Goal: Task Accomplishment & Management: Manage account settings

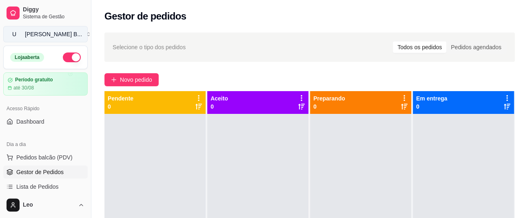
click at [51, 35] on div "Uncle [PERSON_NAME] B ..." at bounding box center [53, 34] width 57 height 8
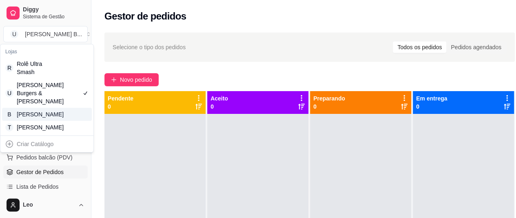
click at [40, 115] on div "[PERSON_NAME]" at bounding box center [35, 114] width 37 height 8
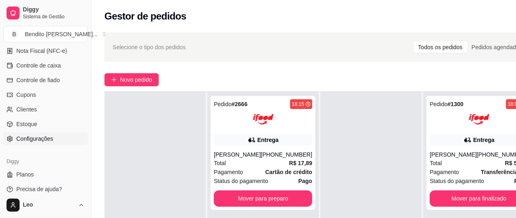
scroll to position [130, 0]
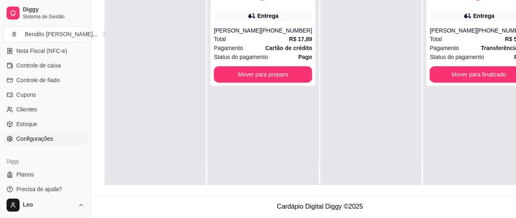
click at [47, 142] on link "Configurações" at bounding box center [45, 138] width 84 height 13
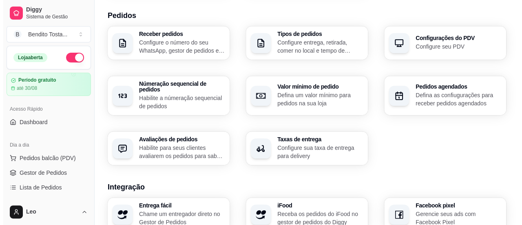
scroll to position [350, 0]
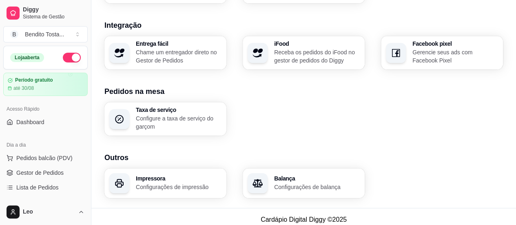
click at [182, 175] on h3 "Impressora" at bounding box center [179, 178] width 86 height 6
click at [44, 33] on div "Bendito Tosta ..." at bounding box center [44, 34] width 39 height 8
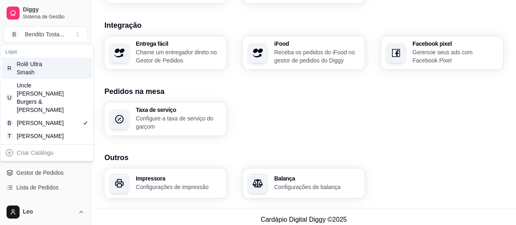
click at [32, 67] on div "Rolê Ultra Smash" at bounding box center [35, 68] width 37 height 16
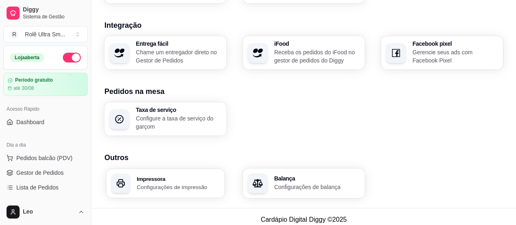
click at [192, 168] on div "Impressora Configurações de impressão" at bounding box center [165, 182] width 118 height 29
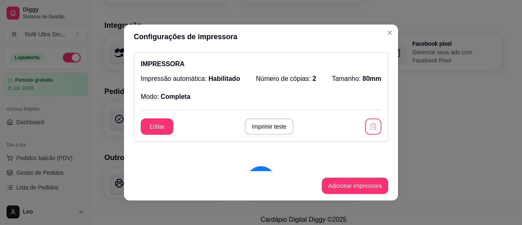
click at [369, 130] on icon "button" at bounding box center [373, 126] width 8 height 8
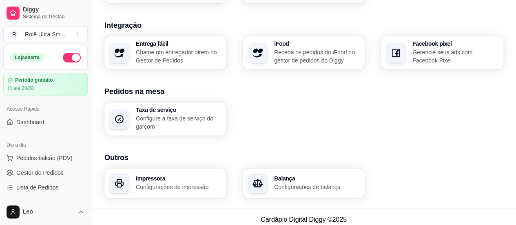
click at [56, 32] on div "Rolê Ultra Sm ..." at bounding box center [45, 34] width 40 height 8
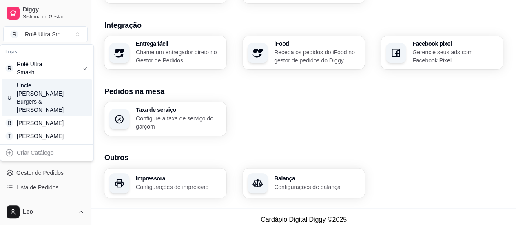
click at [44, 84] on div "[PERSON_NAME] Burgers & [PERSON_NAME]" at bounding box center [35, 97] width 37 height 33
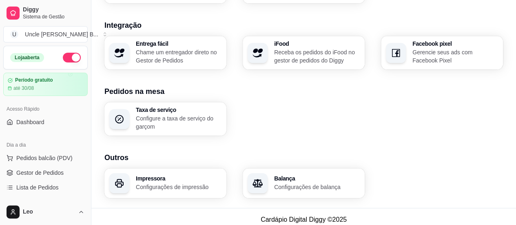
click at [186, 183] on p "Configurações de impressão" at bounding box center [179, 187] width 86 height 8
click at [44, 39] on button "U [PERSON_NAME] B ..." at bounding box center [45, 34] width 84 height 16
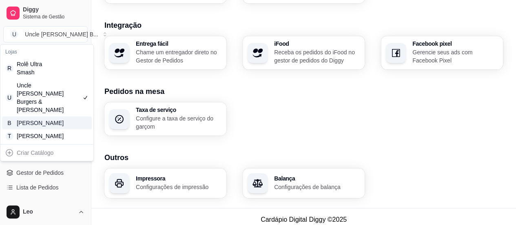
click at [42, 119] on div "[PERSON_NAME]" at bounding box center [35, 123] width 37 height 8
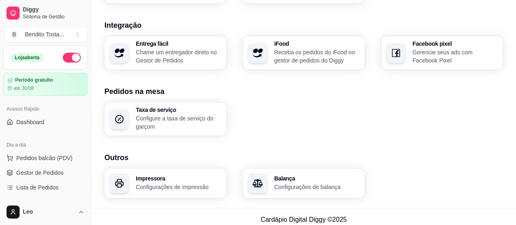
click at [179, 183] on p "Configurações de impressão" at bounding box center [179, 187] width 86 height 8
click at [26, 35] on div "Bendito Tosta ..." at bounding box center [44, 34] width 39 height 8
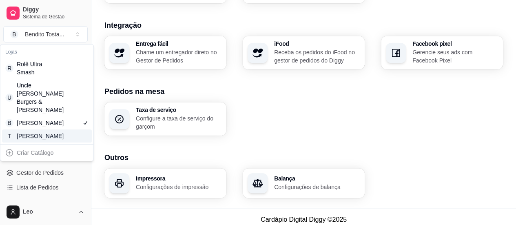
click at [36, 137] on div "[PERSON_NAME]" at bounding box center [35, 136] width 37 height 8
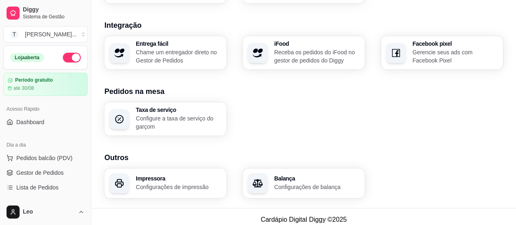
click at [148, 175] on h3 "Impressora" at bounding box center [179, 178] width 86 height 6
click at [37, 33] on div "Tio Leo ..." at bounding box center [51, 34] width 52 height 8
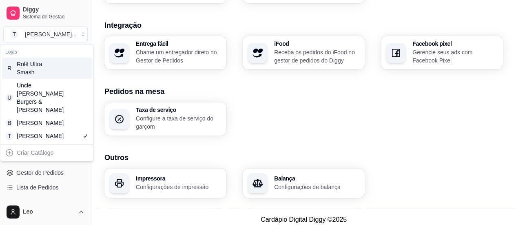
click at [42, 66] on div "Rolê Ultra Smash" at bounding box center [35, 68] width 37 height 16
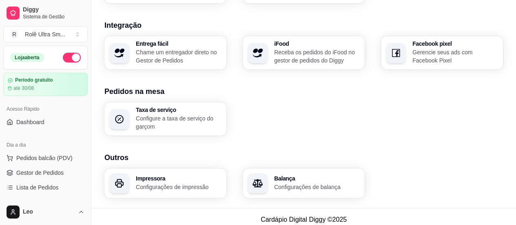
click at [167, 175] on h3 "Impressora" at bounding box center [179, 178] width 86 height 6
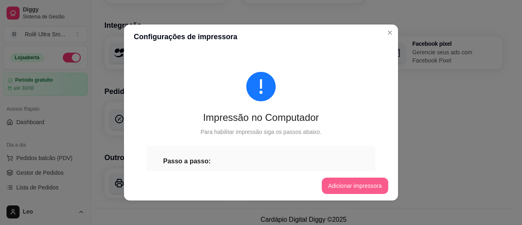
click at [347, 187] on button "Adicionar impressora" at bounding box center [355, 185] width 67 height 16
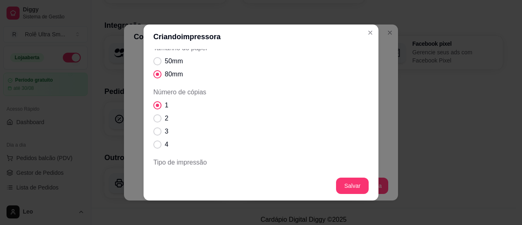
scroll to position [79, 0]
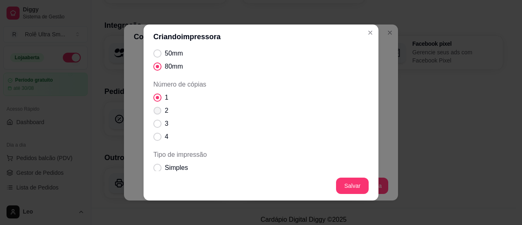
click at [154, 109] on span "Número de cópias" at bounding box center [158, 111] width 8 height 8
click at [154, 112] on input "2" at bounding box center [155, 114] width 5 height 5
radio input "true"
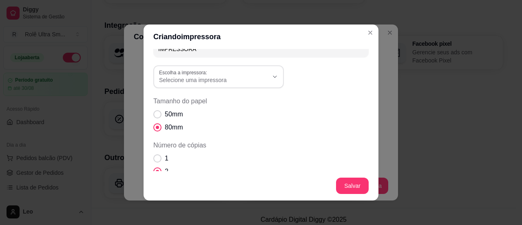
scroll to position [0, 0]
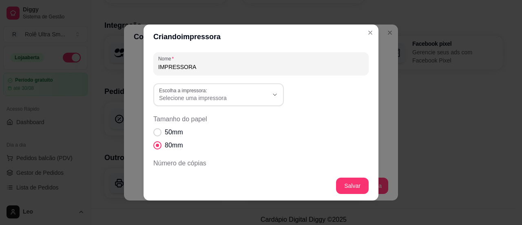
click at [207, 90] on div "Selecione uma impressora" at bounding box center [213, 94] width 109 height 15
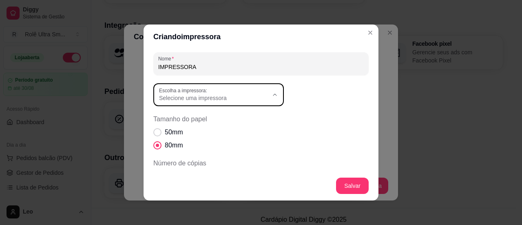
click at [190, 132] on span "POSPrinter POS80" at bounding box center [211, 131] width 105 height 8
type input "POSPrinter POS80"
select select "POSPrinter POS80"
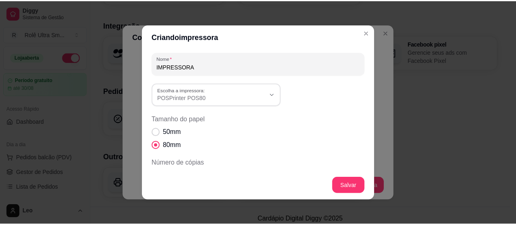
scroll to position [8, 0]
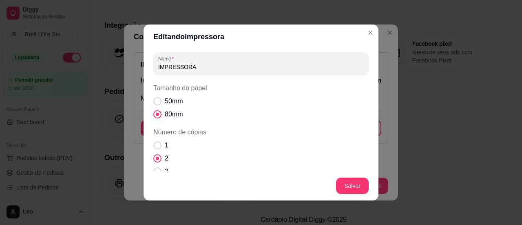
click at [355, 125] on div "Nome IMPRESSORA Tamanho do papel 50mm 80mm Número de cópias 1 2 3 4 Tipo de imp…" at bounding box center [260, 182] width 215 height 260
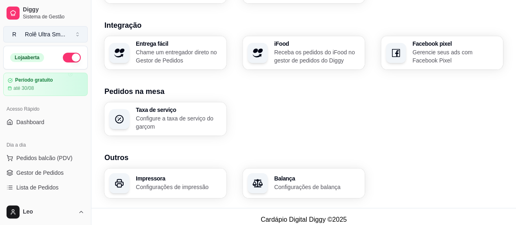
click at [46, 36] on div "Rolê Ultra Sm ..." at bounding box center [45, 34] width 40 height 8
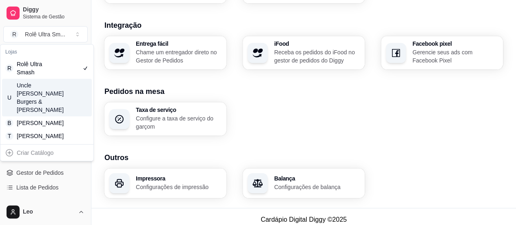
click at [39, 86] on div "[PERSON_NAME] Burgers & [PERSON_NAME]" at bounding box center [35, 97] width 37 height 33
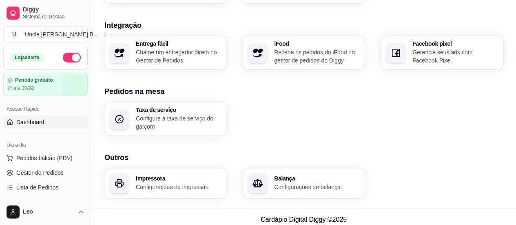
click at [46, 123] on link "Dashboard" at bounding box center [45, 121] width 84 height 13
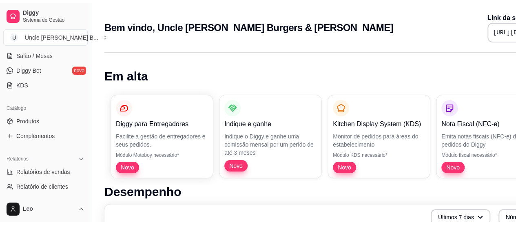
scroll to position [361, 0]
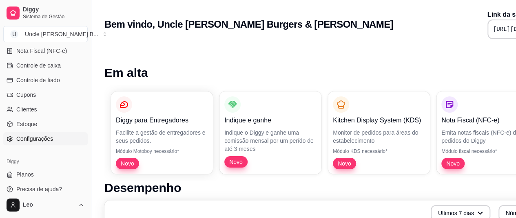
click at [49, 140] on span "Configurações" at bounding box center [34, 139] width 37 height 8
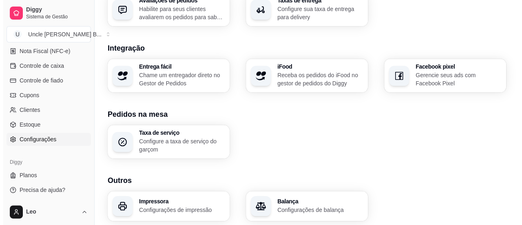
scroll to position [350, 0]
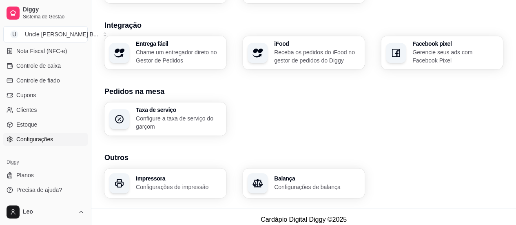
click at [168, 183] on p "Configurações de impressão" at bounding box center [179, 187] width 86 height 8
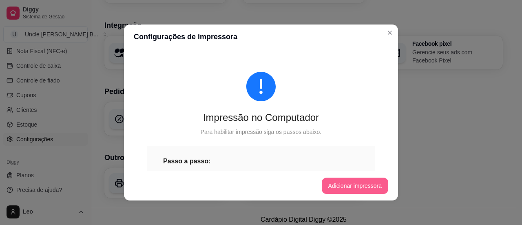
click at [337, 182] on button "Adicionar impressora" at bounding box center [355, 185] width 67 height 16
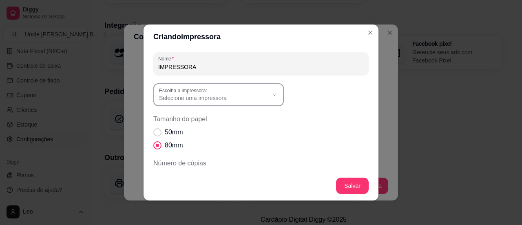
click at [214, 97] on span "Selecione uma impressora" at bounding box center [213, 98] width 109 height 8
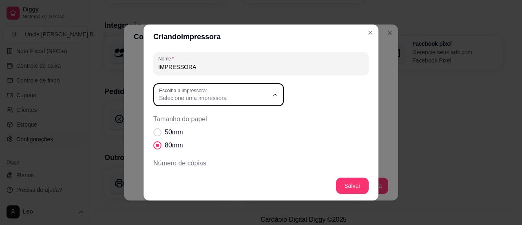
click at [195, 130] on span "POSPrinter POS80" at bounding box center [211, 131] width 105 height 8
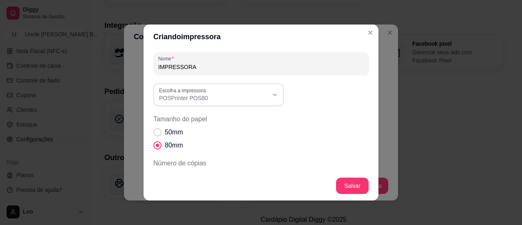
type input "POSPrinter POS80"
select select "POSPrinter POS80"
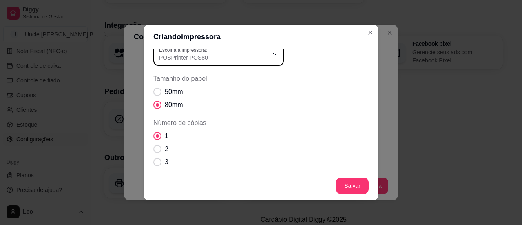
scroll to position [47, 0]
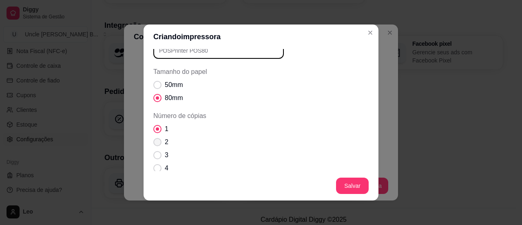
click at [153, 139] on span "Número de cópias" at bounding box center [157, 142] width 8 height 8
click at [153, 143] on input "2" at bounding box center [155, 145] width 5 height 5
radio input "true"
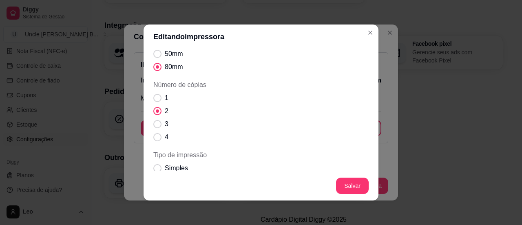
scroll to position [16, 0]
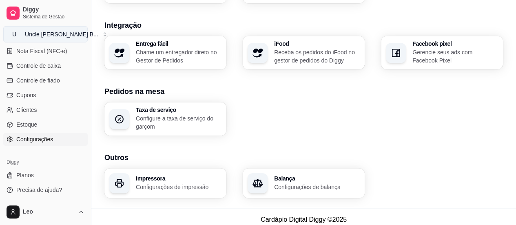
click at [44, 32] on div "Uncle Leo’s B ..." at bounding box center [61, 34] width 73 height 8
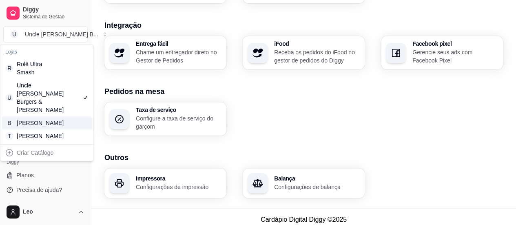
click at [44, 119] on div "[PERSON_NAME]" at bounding box center [35, 123] width 37 height 8
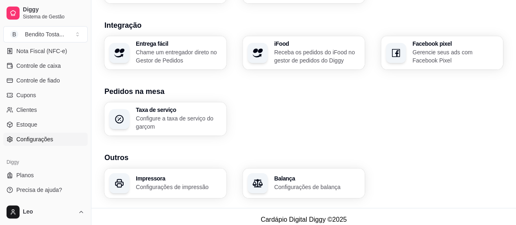
click at [161, 168] on div "Impressora Configurações de impressão" at bounding box center [165, 183] width 122 height 30
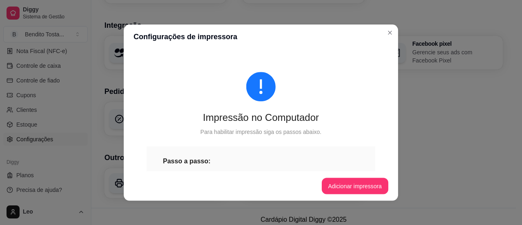
click at [344, 185] on button "Adicionar impressora" at bounding box center [355, 185] width 67 height 16
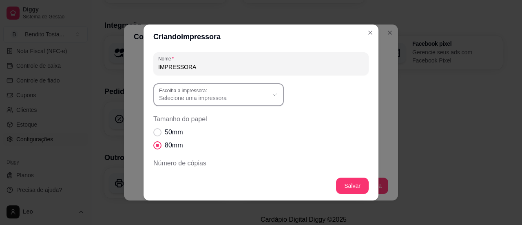
click at [235, 92] on div "Selecione uma impressora" at bounding box center [213, 94] width 109 height 15
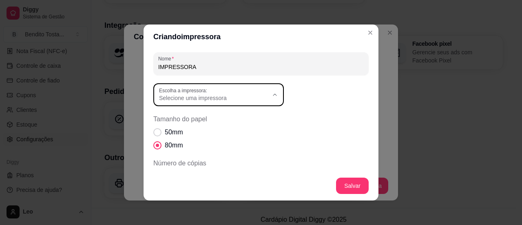
click at [190, 130] on span "POSPrinter POS80" at bounding box center [211, 131] width 105 height 8
type input "POSPrinter POS80"
select select "POSPrinter POS80"
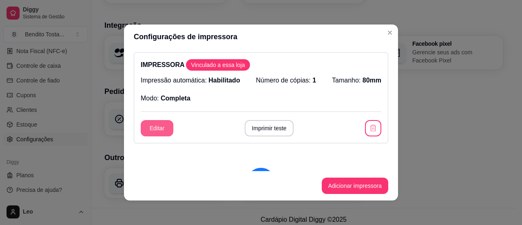
click at [161, 124] on button "Editar" at bounding box center [157, 128] width 33 height 16
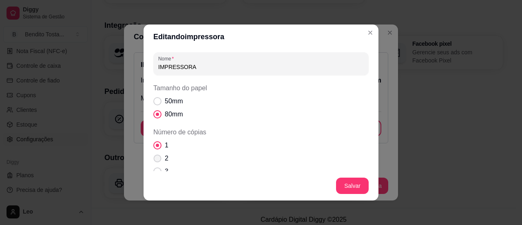
click at [157, 156] on span "Número de cópias" at bounding box center [158, 158] width 8 height 8
click at [157, 160] on input "2" at bounding box center [155, 162] width 5 height 5
radio input "true"
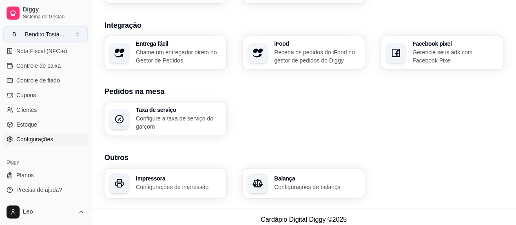
click at [75, 34] on button "B Bendito Tosta ..." at bounding box center [45, 34] width 84 height 16
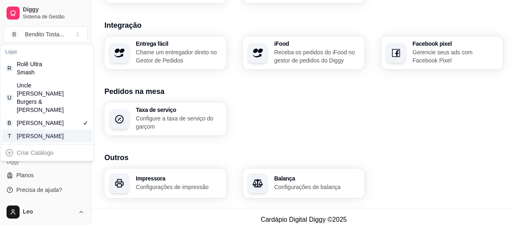
click at [50, 134] on div "[PERSON_NAME]" at bounding box center [35, 136] width 37 height 8
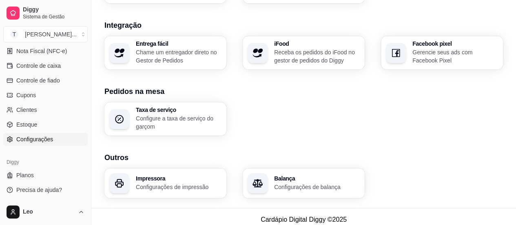
click at [148, 175] on h3 "Impressora" at bounding box center [179, 178] width 86 height 6
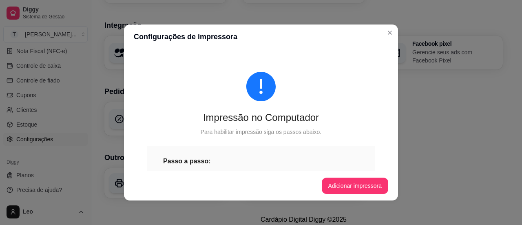
click at [347, 185] on button "Adicionar impressora" at bounding box center [355, 185] width 67 height 16
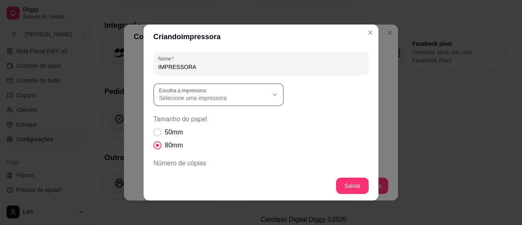
click at [210, 90] on div "Selecione uma impressora" at bounding box center [213, 94] width 109 height 15
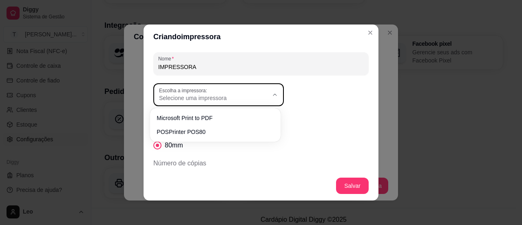
click at [210, 90] on div "Selecione uma impressora" at bounding box center [213, 94] width 109 height 15
click at [194, 129] on span "POSPrinter POS80" at bounding box center [211, 131] width 105 height 8
type input "POSPrinter POS80"
select select "POSPrinter POS80"
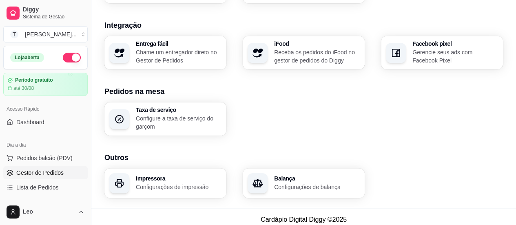
scroll to position [24, 0]
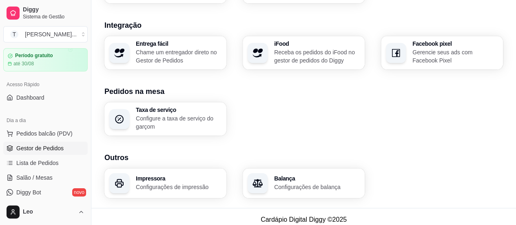
click at [44, 149] on span "Gestor de Pedidos" at bounding box center [39, 148] width 47 height 8
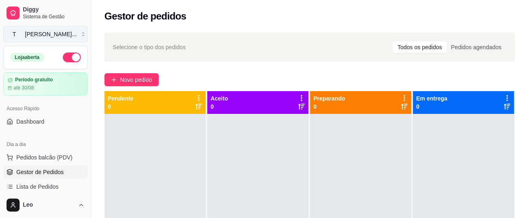
click at [51, 35] on button "T Tio Leo ..." at bounding box center [45, 34] width 84 height 16
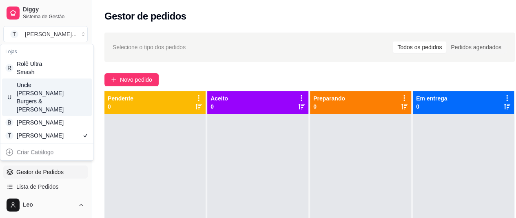
click at [45, 88] on div "[PERSON_NAME] Burgers & [PERSON_NAME]" at bounding box center [35, 97] width 37 height 33
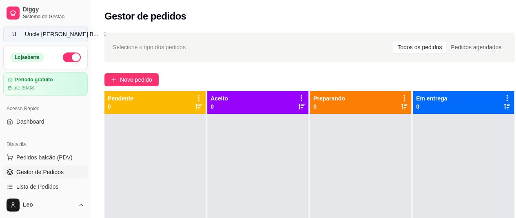
click at [45, 32] on div "Uncle Leo’s B ..." at bounding box center [61, 34] width 73 height 8
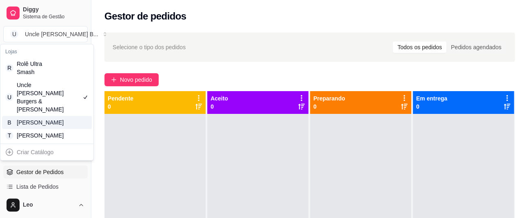
click at [41, 119] on div "[PERSON_NAME]" at bounding box center [35, 123] width 37 height 8
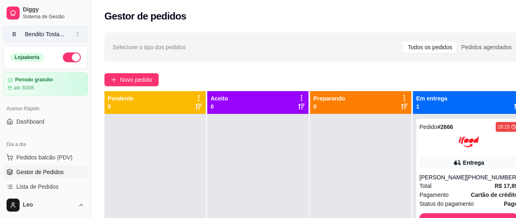
click at [53, 39] on button "B Bendito Tosta ..." at bounding box center [45, 34] width 84 height 16
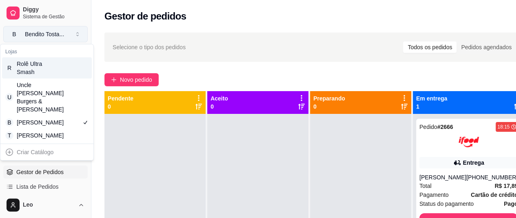
click at [53, 39] on button "B Bendito Tosta ..." at bounding box center [45, 34] width 84 height 16
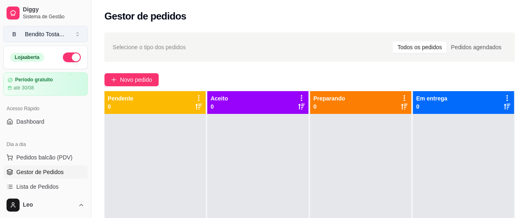
click at [31, 37] on div "Bendito Tosta ..." at bounding box center [44, 34] width 39 height 8
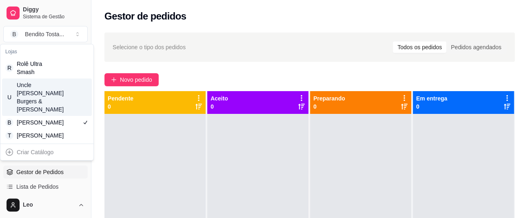
click at [42, 88] on div "[PERSON_NAME] Burgers & [PERSON_NAME]" at bounding box center [35, 97] width 37 height 33
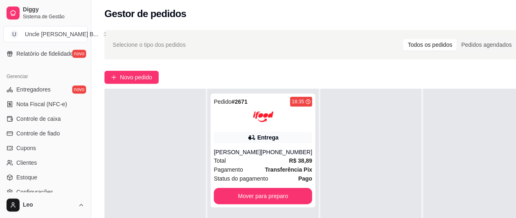
scroll to position [361, 0]
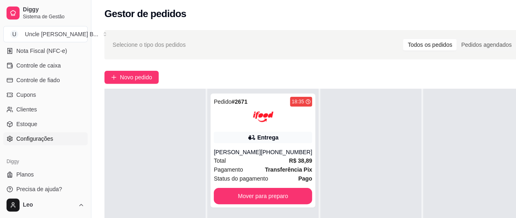
click at [46, 135] on span "Configurações" at bounding box center [34, 139] width 37 height 8
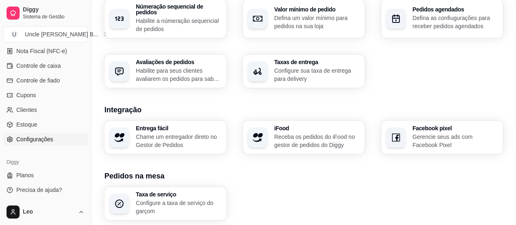
scroll to position [350, 0]
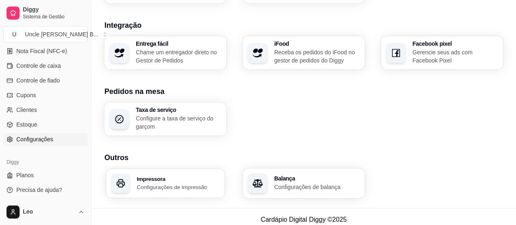
click at [187, 175] on h3 "Impressora" at bounding box center [178, 178] width 83 height 6
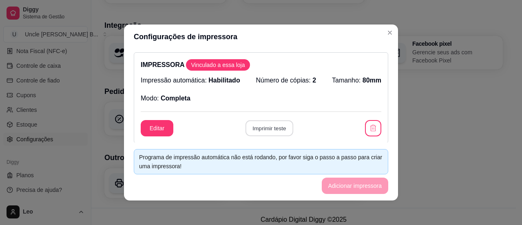
click at [254, 126] on button "Imprimir teste" at bounding box center [269, 128] width 48 height 16
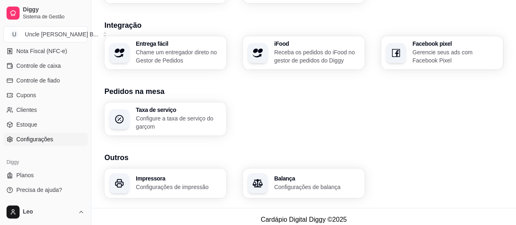
scroll to position [348, 0]
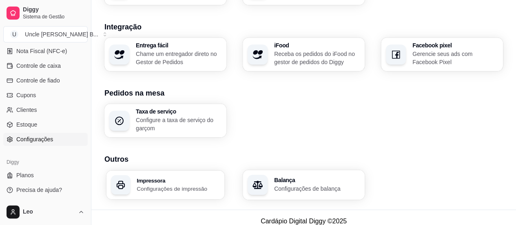
click at [186, 177] on h3 "Impressora" at bounding box center [178, 180] width 83 height 6
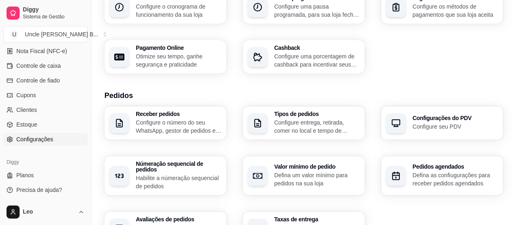
scroll to position [0, 0]
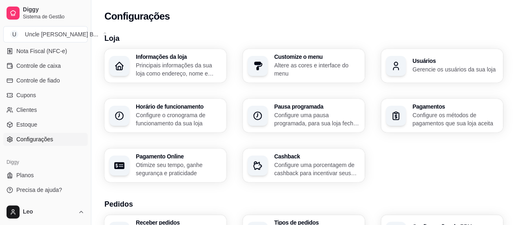
click at [402, 146] on div "Informações da loja Principais informações da sua loja como endereço, nome e ma…" at bounding box center [303, 115] width 398 height 133
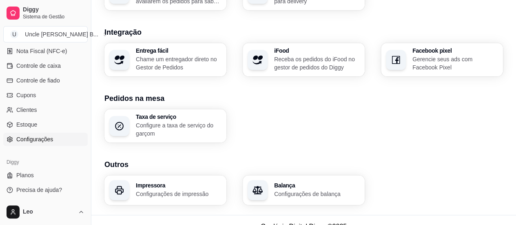
scroll to position [350, 0]
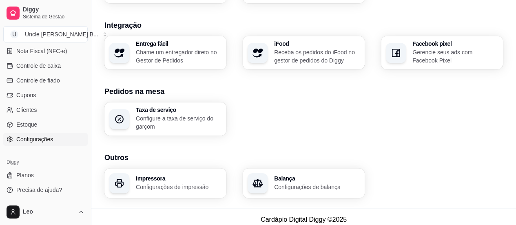
click at [201, 175] on h3 "Impressora" at bounding box center [179, 178] width 86 height 6
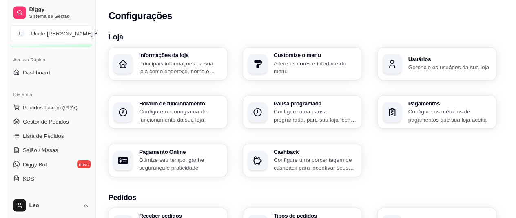
scroll to position [0, 0]
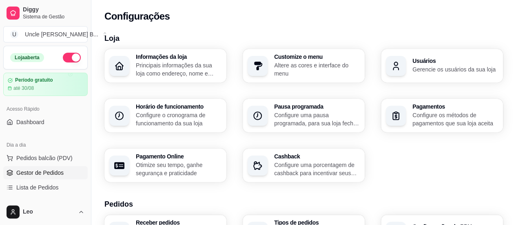
click at [40, 173] on span "Gestor de Pedidos" at bounding box center [39, 172] width 47 height 8
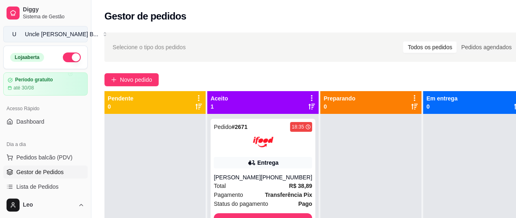
click at [53, 34] on div "Uncle Leo’s B ..." at bounding box center [61, 34] width 73 height 8
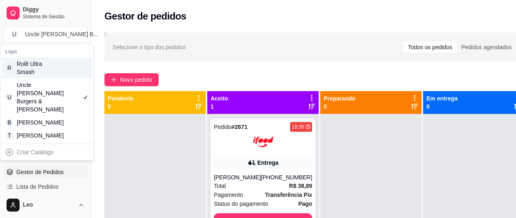
click at [37, 68] on div "Rolê Ultra Smash" at bounding box center [35, 68] width 37 height 16
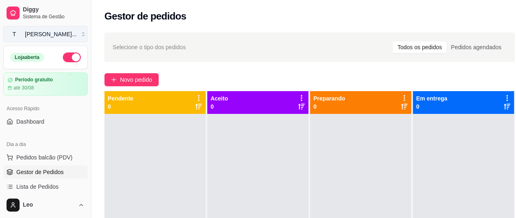
click at [33, 28] on button "T Tio Leo ..." at bounding box center [45, 34] width 84 height 16
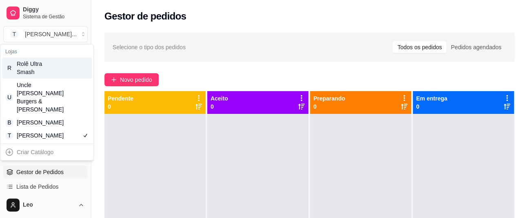
click at [29, 76] on div "R Rolê Ultra Smash" at bounding box center [47, 67] width 90 height 21
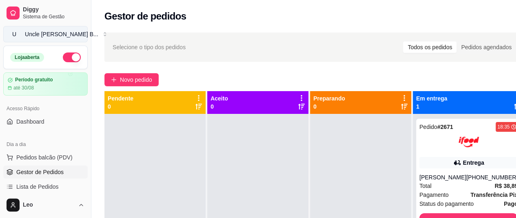
click at [47, 38] on div "Uncle Leo’s B ..." at bounding box center [61, 34] width 73 height 8
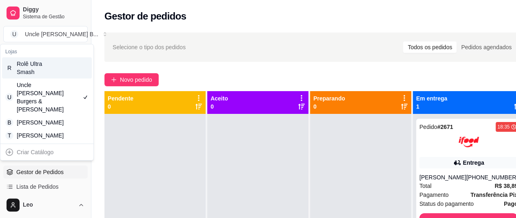
click at [43, 68] on div "Rolê Ultra Smash" at bounding box center [35, 68] width 37 height 16
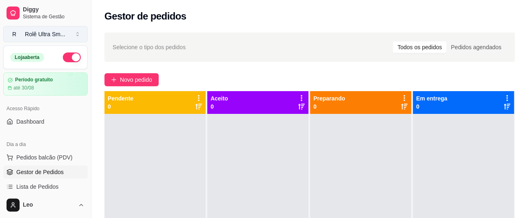
click at [56, 34] on div "Rolê Ultra Sm ..." at bounding box center [45, 34] width 40 height 8
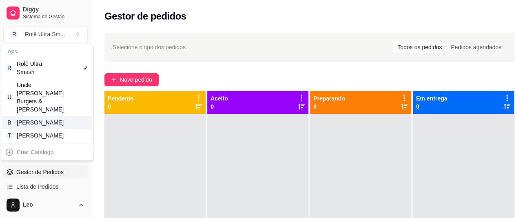
click at [36, 119] on div "[PERSON_NAME]" at bounding box center [35, 123] width 37 height 8
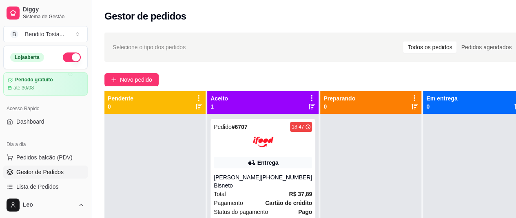
click at [443, 23] on div "Gestor de pedidos" at bounding box center [314, 14] width 446 height 28
click at [216, 41] on div "Selecione o tipo dos pedidos Todos os pedidos Pedidos agendados" at bounding box center [314, 47] width 404 height 13
click at [41, 35] on div "Bendito Tosta ..." at bounding box center [44, 34] width 39 height 8
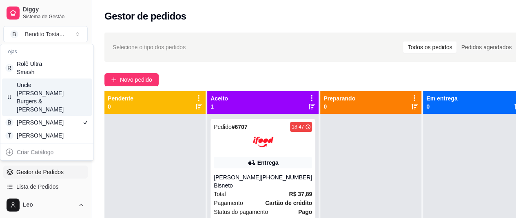
click at [37, 88] on div "[PERSON_NAME] Burgers & [PERSON_NAME]" at bounding box center [35, 97] width 37 height 33
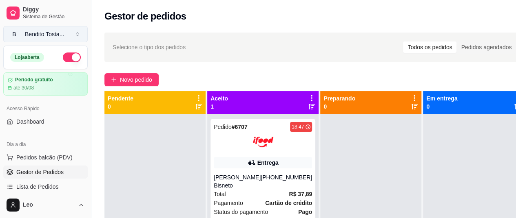
click at [54, 35] on div "Bendito Tosta ..." at bounding box center [44, 34] width 39 height 8
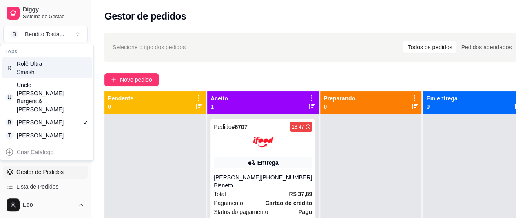
click at [43, 64] on div "Rolê Ultra Smash" at bounding box center [35, 68] width 37 height 16
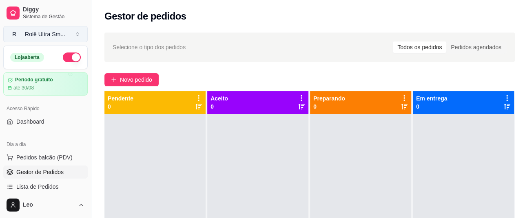
click at [51, 34] on div "Rolê Ultra Sm ..." at bounding box center [45, 34] width 40 height 8
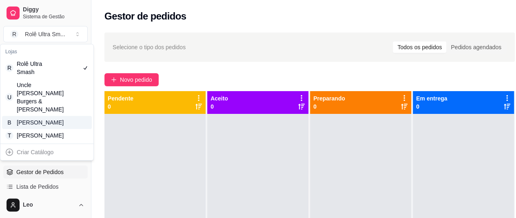
click at [46, 119] on div "[PERSON_NAME]" at bounding box center [35, 123] width 37 height 8
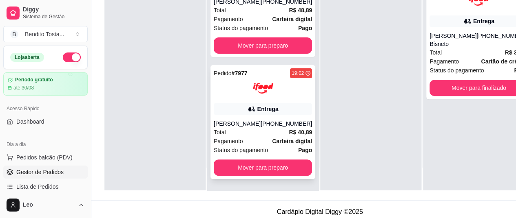
scroll to position [120, 0]
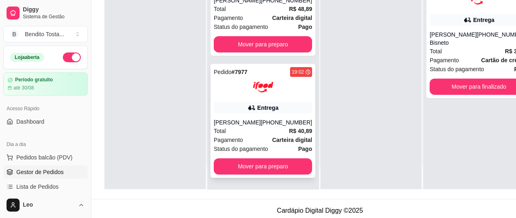
click at [247, 127] on div "Nilcimary Romera" at bounding box center [237, 123] width 47 height 8
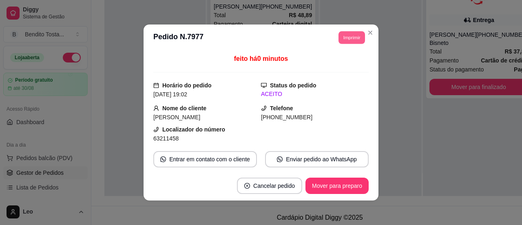
click at [350, 35] on button "Imprimir" at bounding box center [351, 37] width 26 height 13
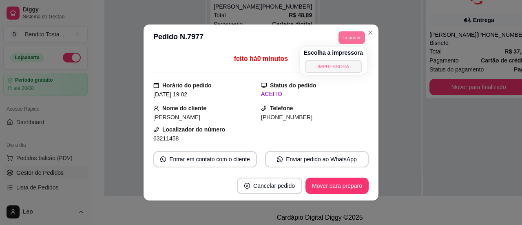
click at [328, 67] on button "IMPRESSORA" at bounding box center [332, 66] width 57 height 13
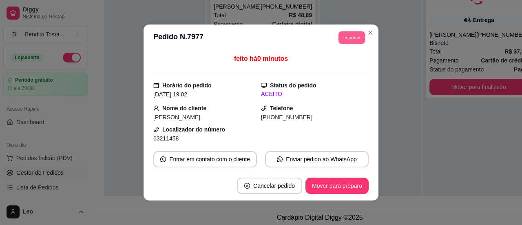
click at [345, 41] on button "Imprimir" at bounding box center [351, 37] width 26 height 13
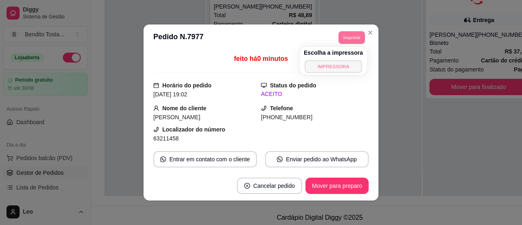
click at [332, 67] on button "IMPRESSORA" at bounding box center [332, 66] width 57 height 13
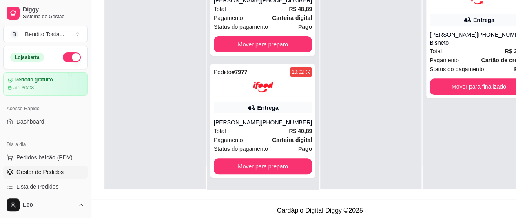
scroll to position [0, 0]
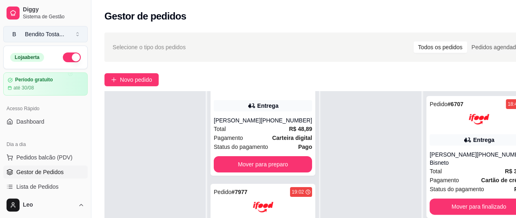
click at [56, 29] on button "B Bendito Tosta ..." at bounding box center [45, 34] width 84 height 16
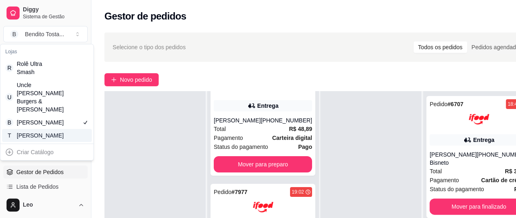
click at [42, 132] on div "[PERSON_NAME]" at bounding box center [35, 136] width 37 height 8
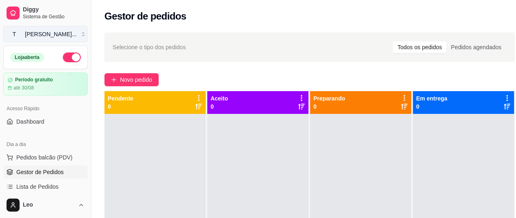
click at [60, 36] on button "T Tio Leo ..." at bounding box center [45, 34] width 84 height 16
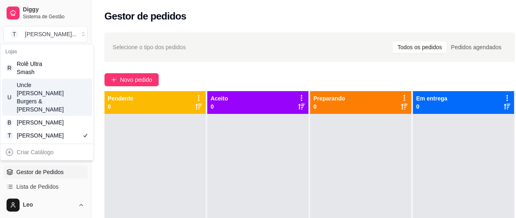
click at [50, 88] on div "[PERSON_NAME] Burgers & [PERSON_NAME]" at bounding box center [35, 97] width 37 height 33
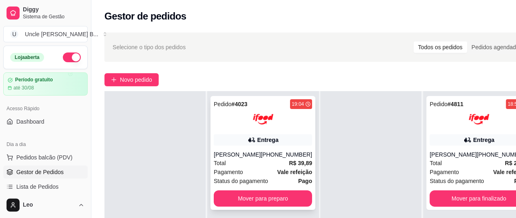
scroll to position [130, 0]
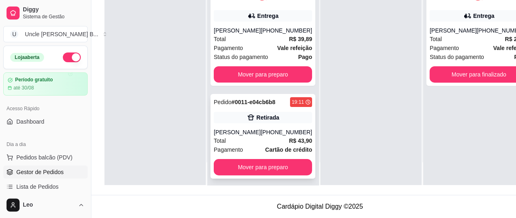
click at [266, 128] on div "(17) 99741-3893" at bounding box center [285, 132] width 51 height 8
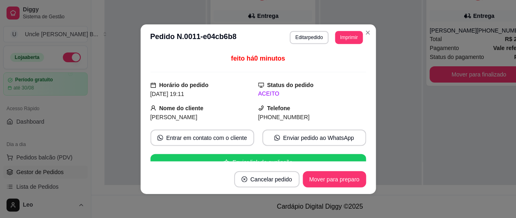
scroll to position [124, 0]
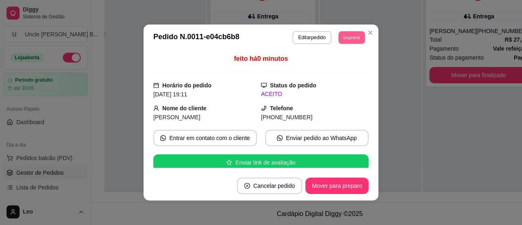
click at [348, 40] on button "Imprimir" at bounding box center [351, 37] width 26 height 13
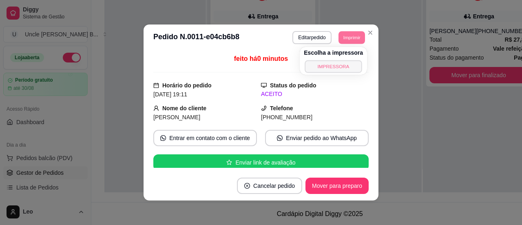
click at [330, 68] on button "IMPRESSORA" at bounding box center [332, 66] width 57 height 13
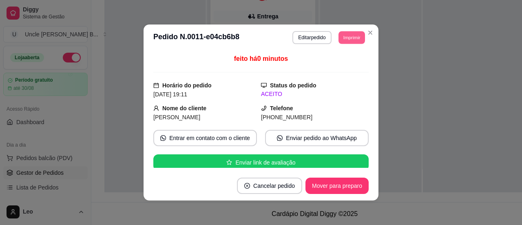
click at [347, 36] on button "Imprimir" at bounding box center [351, 37] width 26 height 13
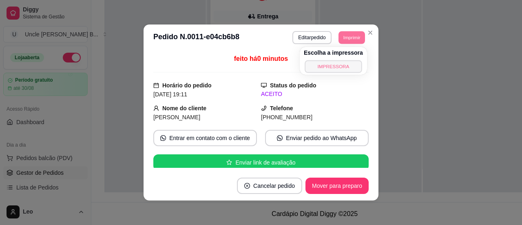
click at [326, 65] on button "IMPRESSORA" at bounding box center [332, 66] width 57 height 13
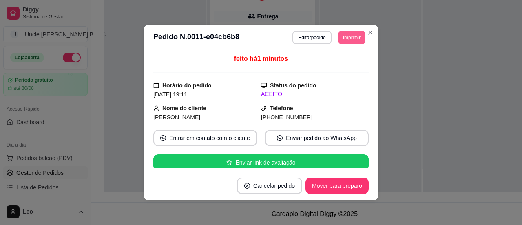
click at [343, 37] on button "Imprimir" at bounding box center [351, 37] width 27 height 13
click at [343, 37] on button "Imprimir" at bounding box center [351, 37] width 26 height 13
click at [348, 39] on button "Imprimir" at bounding box center [351, 37] width 26 height 13
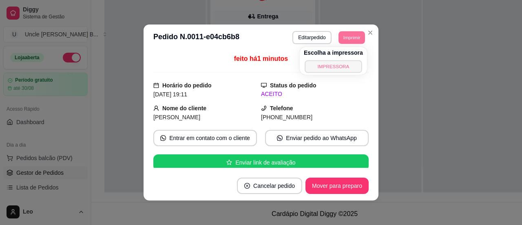
click at [326, 69] on button "IMPRESSORA" at bounding box center [332, 66] width 57 height 13
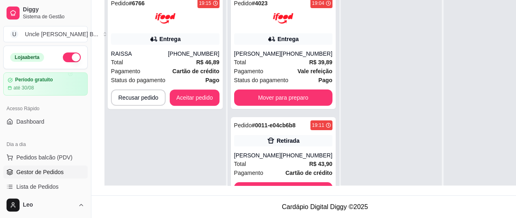
scroll to position [0, 0]
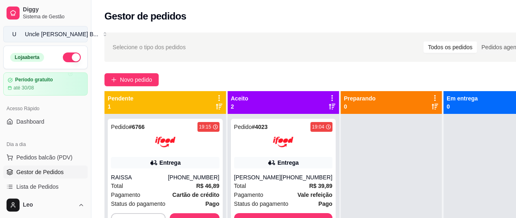
click at [57, 30] on div "[PERSON_NAME] B ..." at bounding box center [61, 34] width 73 height 8
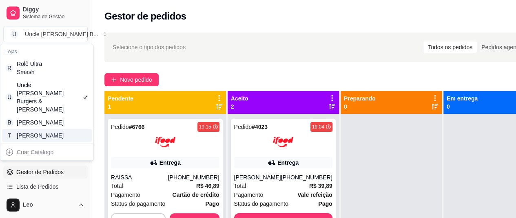
click at [46, 138] on div "[PERSON_NAME]" at bounding box center [35, 136] width 37 height 8
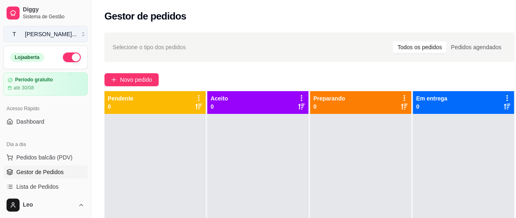
click at [45, 30] on div "Tio Leo ..." at bounding box center [51, 34] width 52 height 8
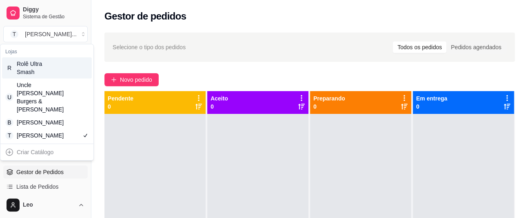
click at [72, 69] on div "R Rolê Ultra Smash" at bounding box center [47, 67] width 90 height 21
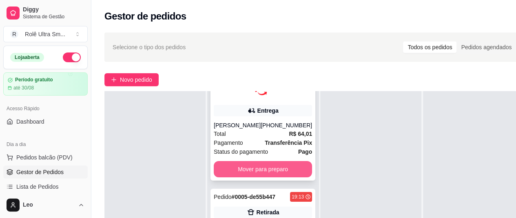
scroll to position [130, 0]
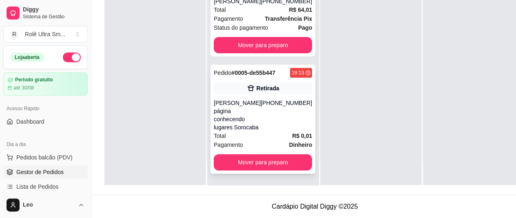
click at [260, 119] on div "(15) 98118-2603" at bounding box center [285, 115] width 51 height 33
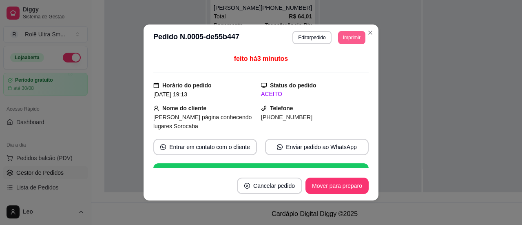
click at [353, 36] on button "Imprimir" at bounding box center [351, 37] width 27 height 13
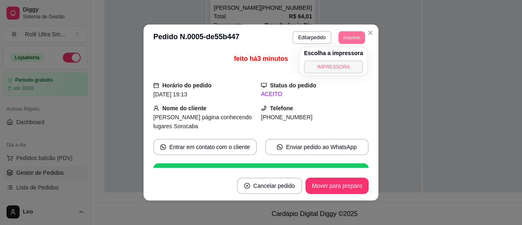
click at [333, 66] on button "IMPRESSORA" at bounding box center [333, 66] width 59 height 13
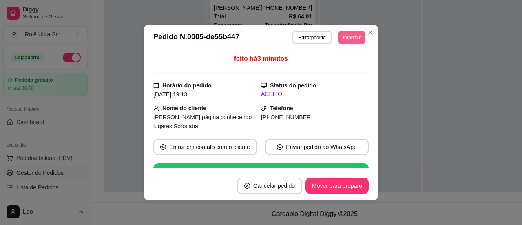
click at [346, 36] on button "Imprimir" at bounding box center [351, 37] width 27 height 13
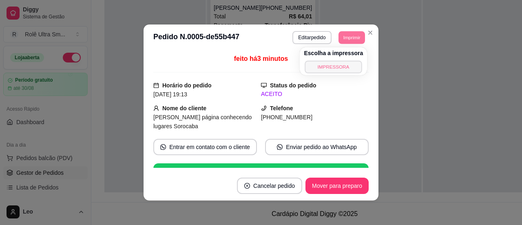
click at [332, 66] on button "IMPRESSORA" at bounding box center [333, 66] width 57 height 13
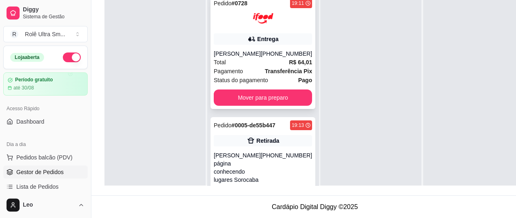
scroll to position [0, 0]
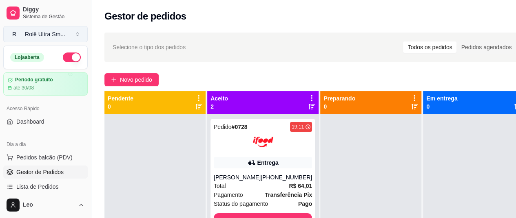
click at [48, 35] on div "Rolê Ultra Sm ..." at bounding box center [45, 34] width 40 height 8
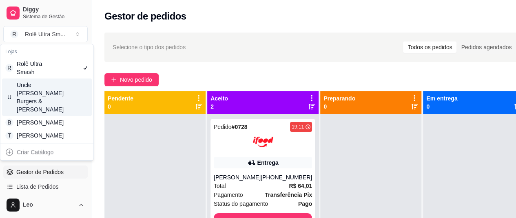
click at [49, 88] on div "[PERSON_NAME] Burgers & [PERSON_NAME]" at bounding box center [35, 97] width 37 height 33
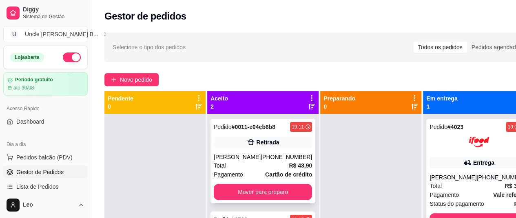
scroll to position [8, 0]
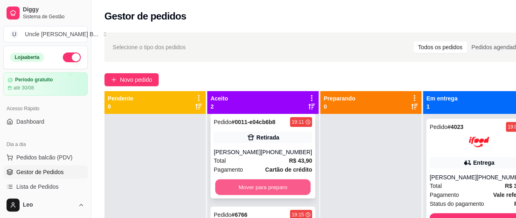
click at [255, 196] on button "Mover para preparo" at bounding box center [262, 188] width 95 height 16
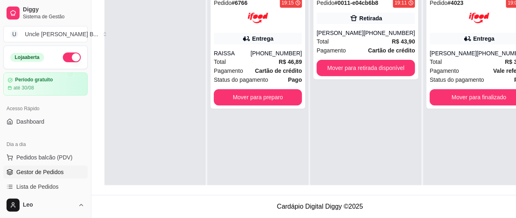
scroll to position [0, 0]
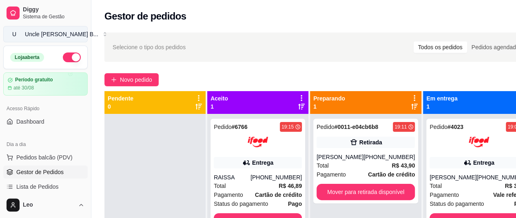
click at [55, 32] on div "Uncle Leo’s B ..." at bounding box center [61, 34] width 73 height 8
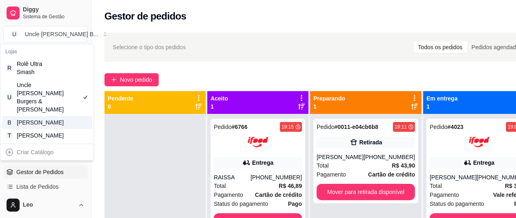
click at [52, 119] on div "[PERSON_NAME]" at bounding box center [35, 123] width 37 height 8
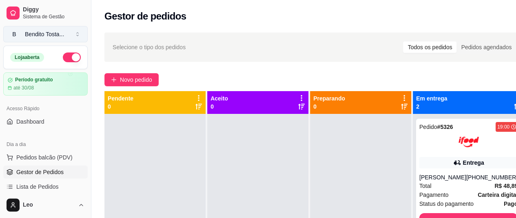
click at [48, 30] on div "Bendito Tosta ..." at bounding box center [44, 34] width 39 height 8
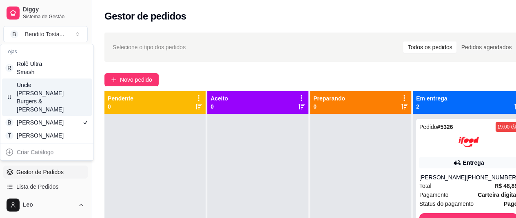
click at [48, 95] on div "[PERSON_NAME] Burgers & [PERSON_NAME]" at bounding box center [35, 97] width 37 height 33
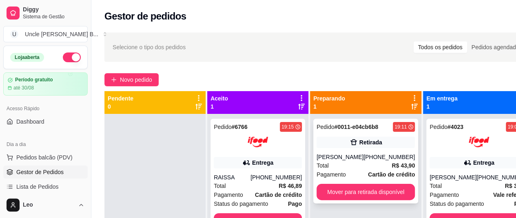
click at [345, 162] on div "Total R$ 43,90" at bounding box center [365, 165] width 98 height 9
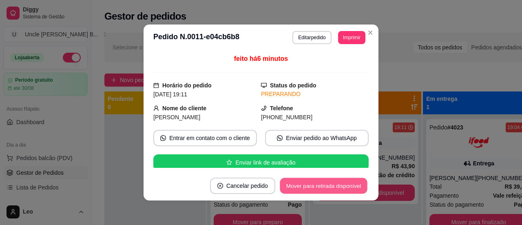
click at [323, 189] on button "Mover para retirada disponível" at bounding box center [323, 186] width 87 height 16
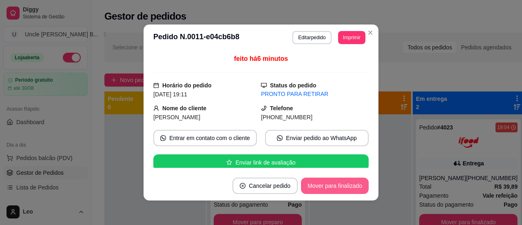
click at [343, 183] on button "Mover para finalizado" at bounding box center [335, 185] width 68 height 16
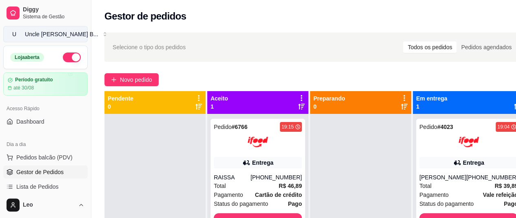
click at [47, 34] on div "Uncle Leo’s B ..." at bounding box center [61, 34] width 73 height 8
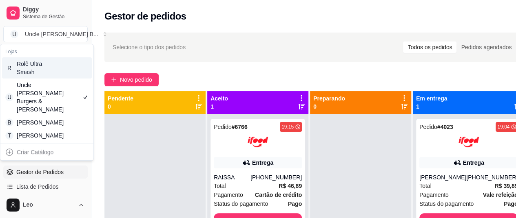
click at [50, 71] on div "Rolê Ultra Smash" at bounding box center [35, 68] width 37 height 16
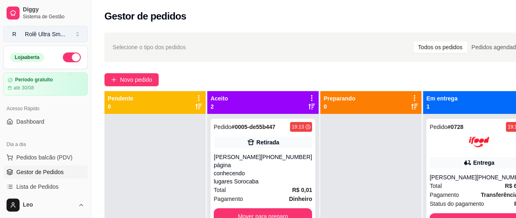
click at [41, 31] on div "Rolê Ultra Sm ..." at bounding box center [45, 34] width 40 height 8
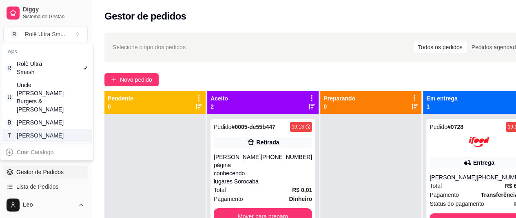
click at [32, 137] on div "[PERSON_NAME]" at bounding box center [35, 136] width 37 height 8
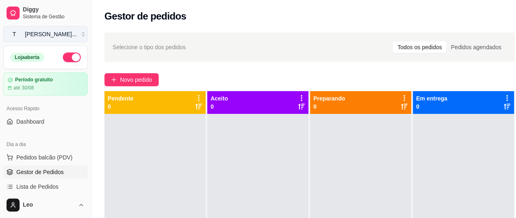
click at [44, 32] on div "Tio Leo ..." at bounding box center [51, 34] width 52 height 8
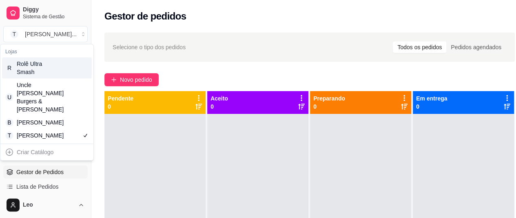
click at [27, 71] on div "Rolê Ultra Smash" at bounding box center [35, 68] width 37 height 16
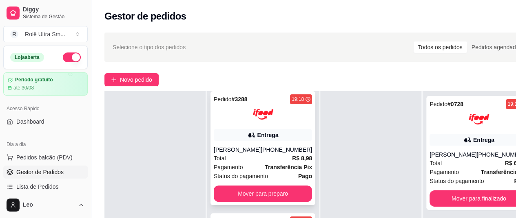
scroll to position [130, 0]
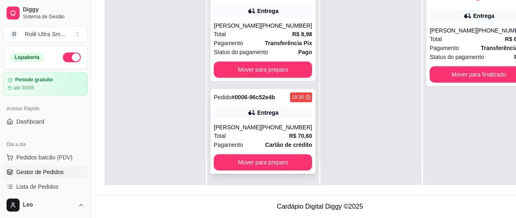
click at [257, 93] on div "Pedido # 0006-96c52e4b" at bounding box center [244, 98] width 61 height 10
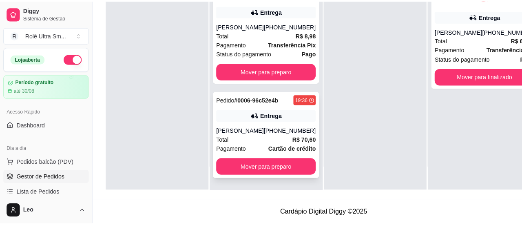
scroll to position [124, 0]
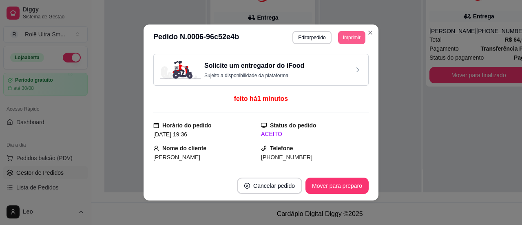
click at [353, 36] on button "Imprimir" at bounding box center [351, 37] width 27 height 13
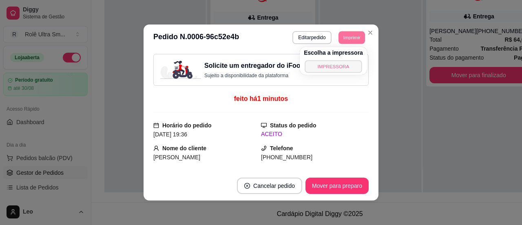
click at [325, 64] on button "IMPRESSORA" at bounding box center [332, 66] width 57 height 13
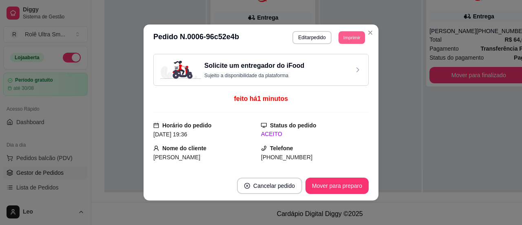
click at [351, 41] on button "Imprimir" at bounding box center [351, 37] width 26 height 13
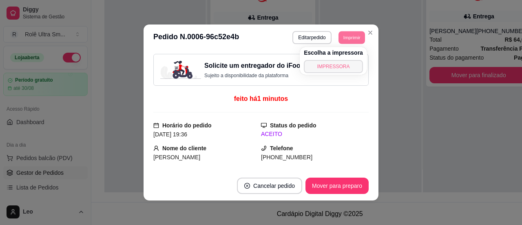
click at [331, 64] on button "IMPRESSORA" at bounding box center [333, 66] width 59 height 13
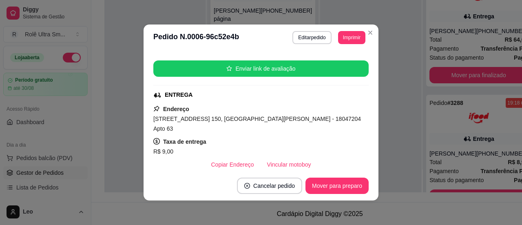
click at [154, 119] on span "Rua Maria de Lourdes A Cruz Swenson, n. 150, Jardim Judith - 18047204 Apto 63" at bounding box center [256, 123] width 207 height 16
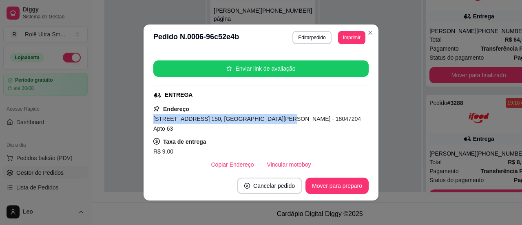
drag, startPoint x: 154, startPoint y: 119, endPoint x: 261, endPoint y: 121, distance: 107.2
click at [261, 121] on span "Rua Maria de Lourdes A Cruz Swenson, n. 150, Jardim Judith - 18047204 Apto 63" at bounding box center [256, 123] width 207 height 16
copy span "Rua Maria de Lourdes A Cruz Swenson, n. 150"
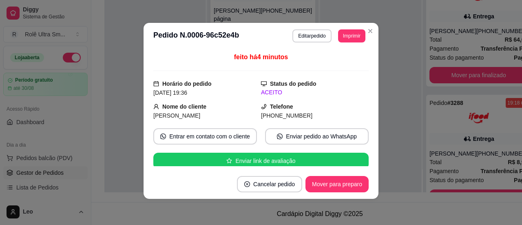
scroll to position [0, 0]
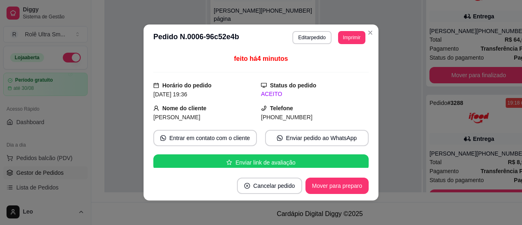
click at [261, 115] on span "(15) 9 8100-1890" at bounding box center [286, 117] width 51 height 7
copy div "(15) 9 8100-1890 Entrar em contato com o cliente Enviar pedido ao WhatsApp Envi…"
click at [185, 118] on span "Henrique Tortarolo" at bounding box center [176, 117] width 47 height 7
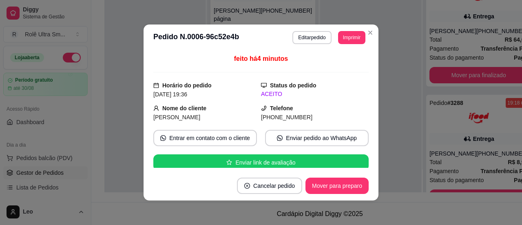
click at [185, 118] on span "Henrique Tortarolo" at bounding box center [176, 117] width 47 height 7
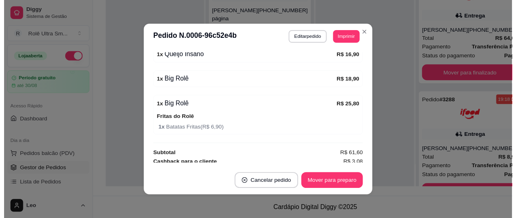
scroll to position [2, 0]
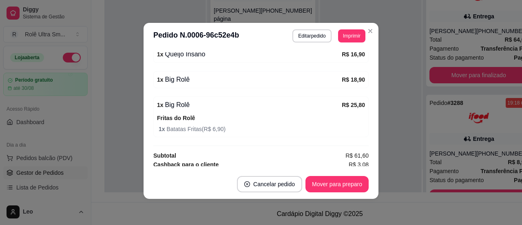
click at [347, 169] on span "R$ 70,60" at bounding box center [356, 173] width 23 height 9
copy span "70,60"
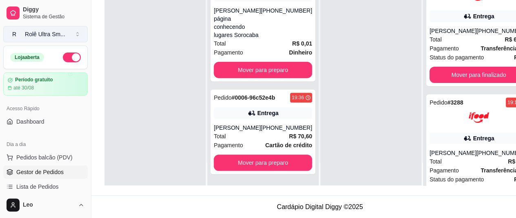
click at [58, 34] on div "Rolê Ultra Sm ..." at bounding box center [45, 34] width 40 height 8
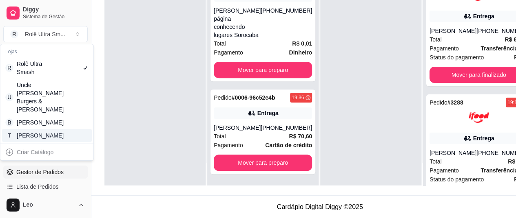
click at [37, 133] on div "[PERSON_NAME]" at bounding box center [35, 136] width 37 height 8
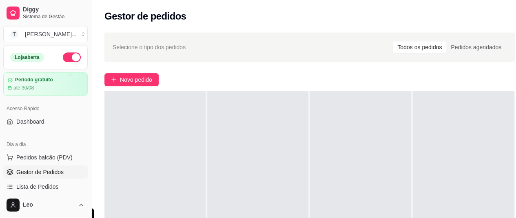
scroll to position [0, 0]
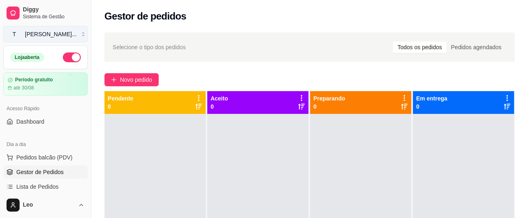
click at [47, 38] on div "Tio Leo ..." at bounding box center [51, 34] width 52 height 8
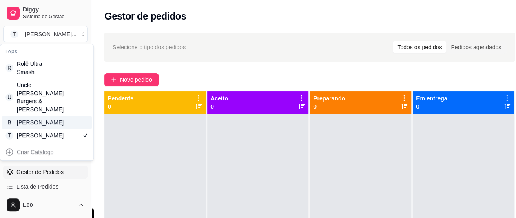
click at [38, 119] on div "[PERSON_NAME]" at bounding box center [35, 123] width 37 height 8
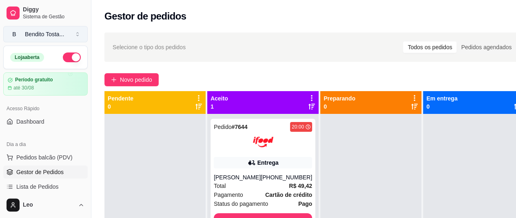
click at [28, 34] on div "Bendito Tosta ..." at bounding box center [44, 34] width 39 height 8
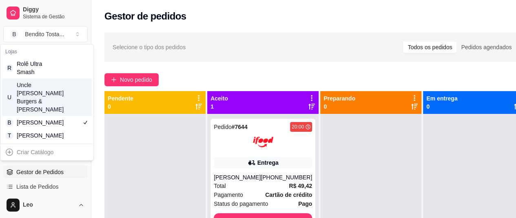
click at [50, 79] on div "U Uncle Leo’s Burgers & Fries" at bounding box center [47, 97] width 90 height 37
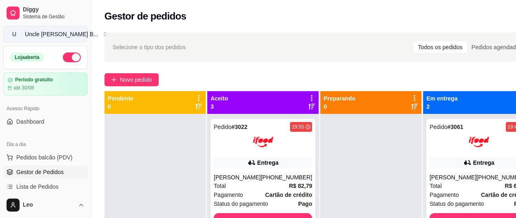
click at [54, 31] on div "Uncle Leo’s B ..." at bounding box center [61, 34] width 73 height 8
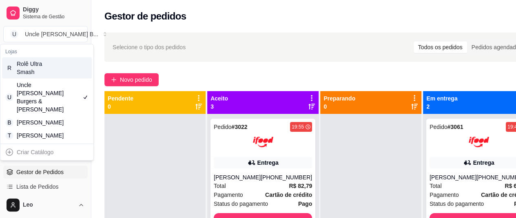
click at [43, 66] on div "Rolê Ultra Smash" at bounding box center [35, 68] width 37 height 16
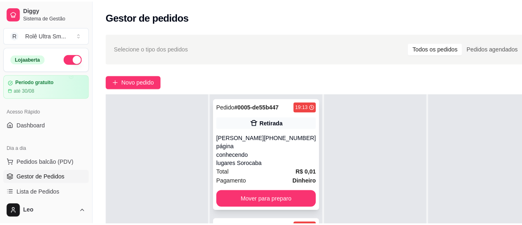
scroll to position [27, 0]
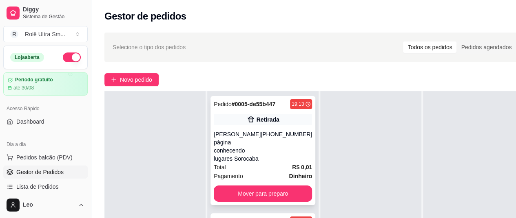
click at [255, 144] on div "Yasmin página conhecendo lugares Sorocaba" at bounding box center [237, 146] width 47 height 33
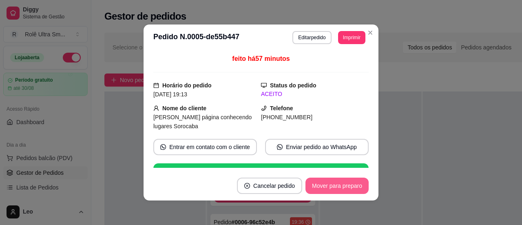
click at [335, 184] on button "Mover para preparo" at bounding box center [336, 185] width 63 height 16
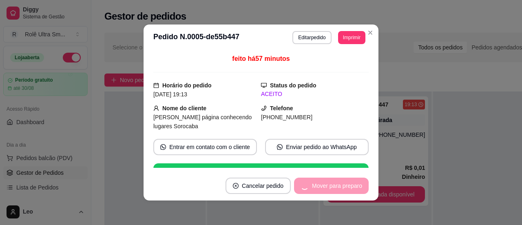
scroll to position [23, 0]
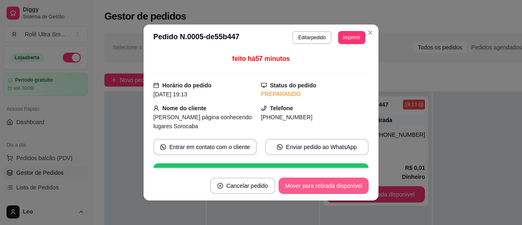
click at [343, 188] on button "Mover para retirada disponível" at bounding box center [323, 185] width 90 height 16
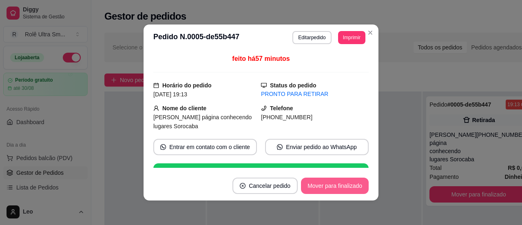
click at [349, 187] on button "Mover para finalizado" at bounding box center [335, 185] width 68 height 16
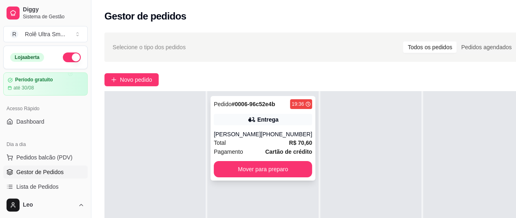
click at [245, 135] on div "Henrique Tortarolo" at bounding box center [237, 134] width 47 height 8
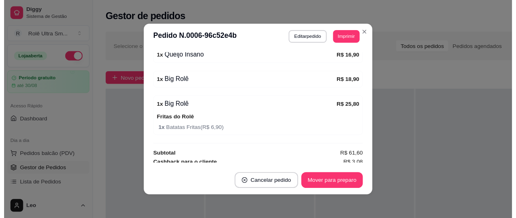
scroll to position [2, 0]
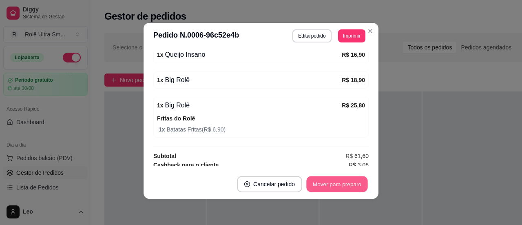
click at [338, 183] on button "Mover para preparo" at bounding box center [336, 184] width 61 height 16
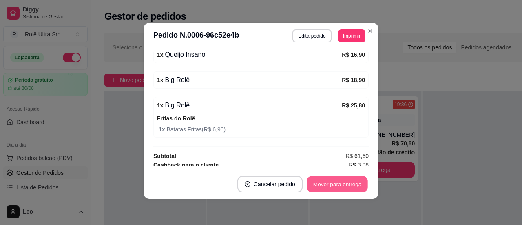
click at [335, 185] on button "Mover para entrega" at bounding box center [337, 184] width 61 height 16
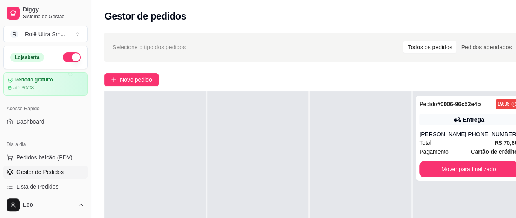
scroll to position [0, 0]
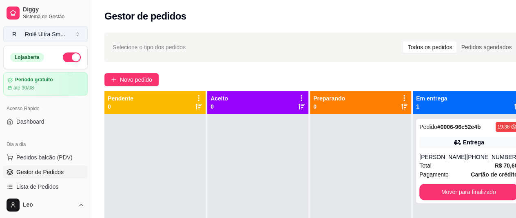
click at [55, 35] on div "Rolê Ultra Sm ..." at bounding box center [45, 34] width 40 height 8
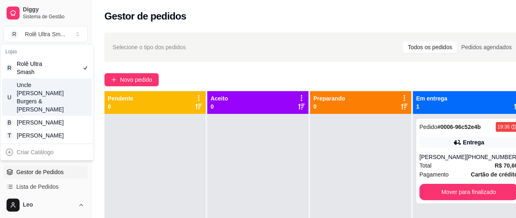
click at [60, 95] on div "U Uncle Leo’s Burgers & Fries" at bounding box center [47, 97] width 90 height 37
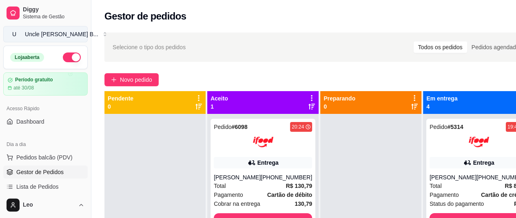
click at [40, 35] on div "Uncle Leo’s B ..." at bounding box center [61, 34] width 73 height 8
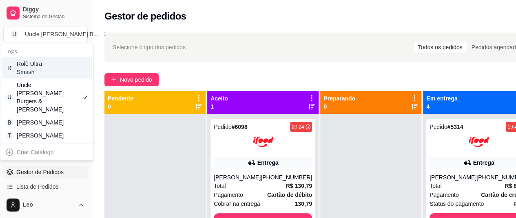
click at [59, 71] on div "R Rolê Ultra Smash" at bounding box center [47, 67] width 90 height 21
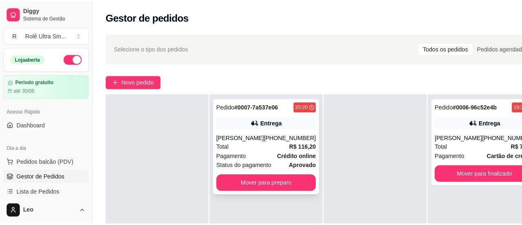
scroll to position [29, 0]
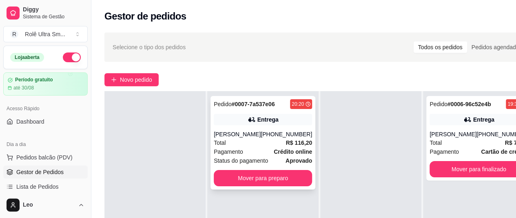
click at [247, 139] on div "Total R$ 116,20" at bounding box center [263, 143] width 98 height 9
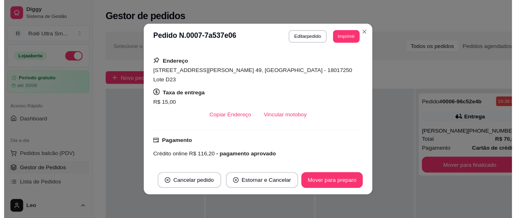
scroll to position [181, 0]
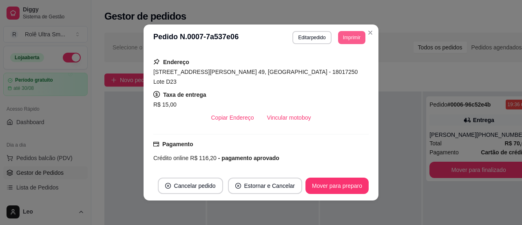
click at [352, 39] on button "Imprimir" at bounding box center [351, 37] width 27 height 13
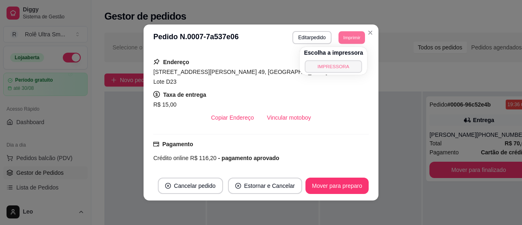
click at [329, 65] on button "IMPRESSORA" at bounding box center [333, 66] width 57 height 13
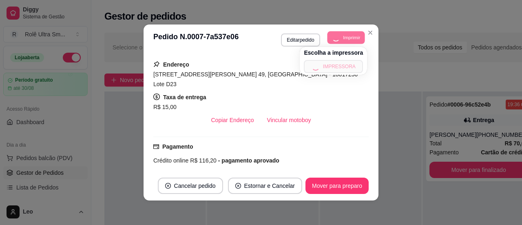
click at [329, 65] on div "Escolha a impressora IMPRESSORA" at bounding box center [333, 61] width 67 height 28
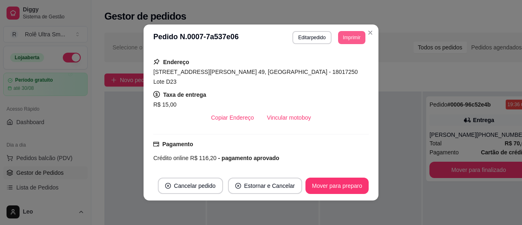
click at [340, 34] on button "Imprimir" at bounding box center [351, 37] width 27 height 13
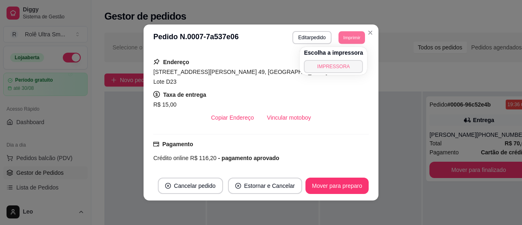
click at [319, 64] on button "IMPRESSORA" at bounding box center [333, 66] width 59 height 13
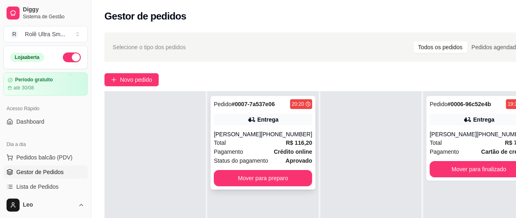
scroll to position [0, 0]
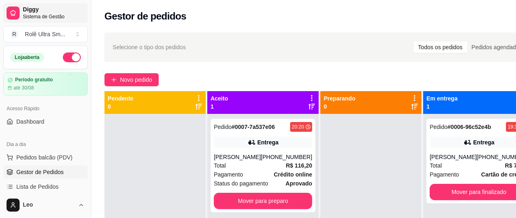
click at [37, 9] on span "Diggy" at bounding box center [54, 9] width 62 height 7
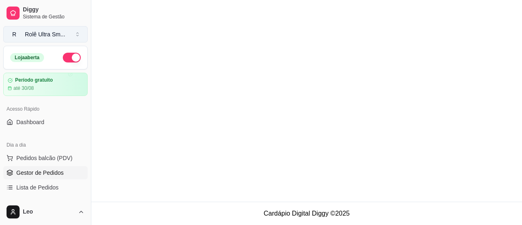
click at [65, 40] on button "R Rolê Ultra Sm ..." at bounding box center [45, 34] width 84 height 16
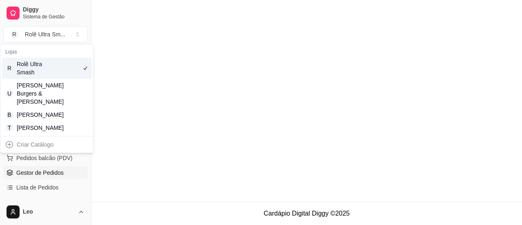
click at [42, 93] on div "Uncle [PERSON_NAME] Burgers & [PERSON_NAME]" at bounding box center [35, 93] width 37 height 24
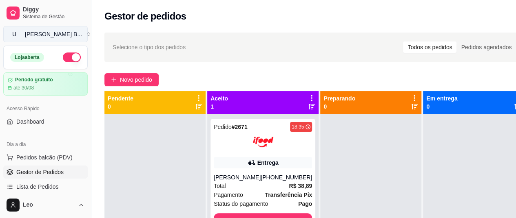
click at [48, 42] on button "U Uncle [PERSON_NAME] B ..." at bounding box center [45, 34] width 84 height 16
click at [45, 35] on div "Uncle [PERSON_NAME] B ..." at bounding box center [53, 34] width 57 height 8
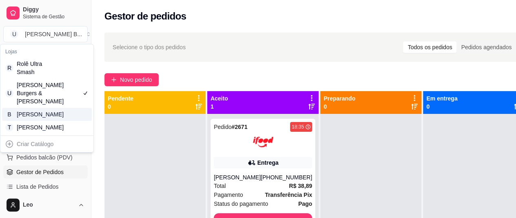
click at [44, 119] on div "[PERSON_NAME]" at bounding box center [35, 114] width 37 height 8
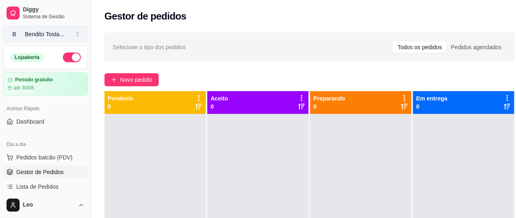
click at [51, 35] on div "Bendito Tosta ..." at bounding box center [44, 34] width 39 height 8
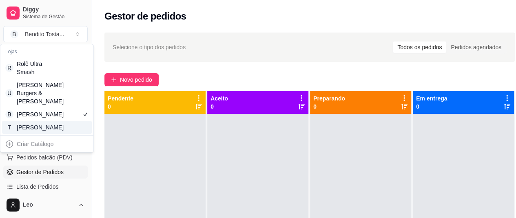
click at [42, 132] on div "[PERSON_NAME]" at bounding box center [35, 127] width 37 height 8
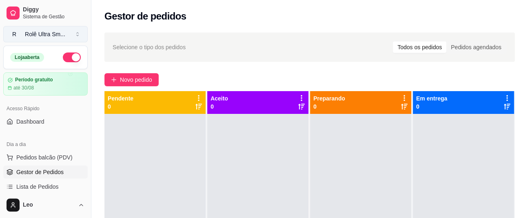
click at [49, 37] on div "Rolê Ultra Sm ..." at bounding box center [45, 34] width 40 height 8
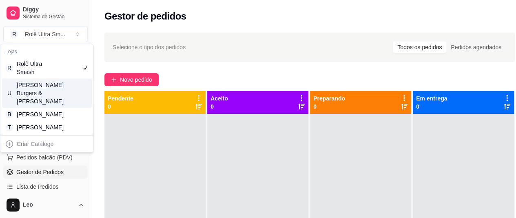
click at [40, 90] on div "[PERSON_NAME] Burgers & [PERSON_NAME]" at bounding box center [35, 93] width 37 height 24
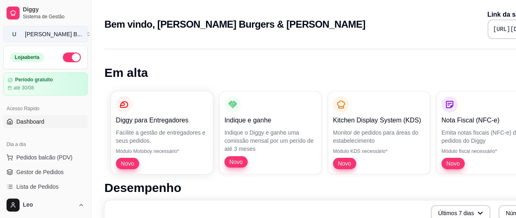
click at [62, 31] on button "U [PERSON_NAME] B ..." at bounding box center [45, 34] width 84 height 16
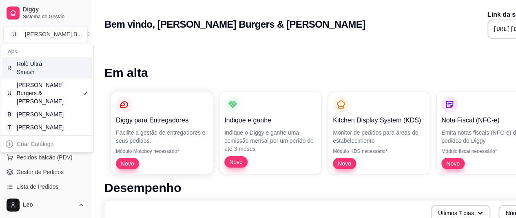
click at [42, 68] on div "Rolê Ultra Smash" at bounding box center [35, 68] width 37 height 16
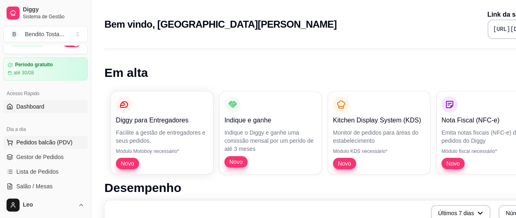
scroll to position [17, 0]
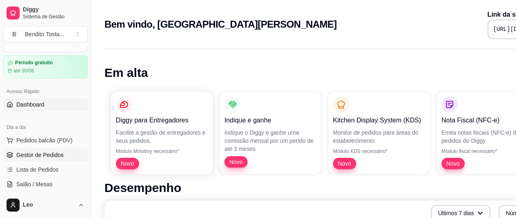
click at [51, 153] on span "Gestor de Pedidos" at bounding box center [39, 155] width 47 height 8
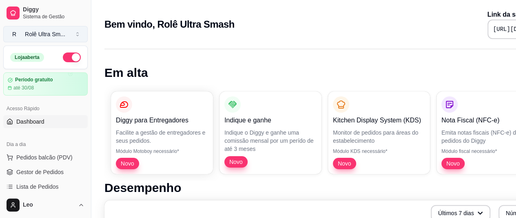
click at [59, 35] on div "Rolê Ultra Sm ..." at bounding box center [45, 34] width 40 height 8
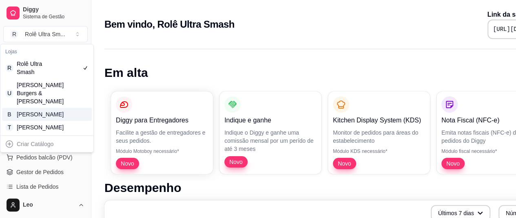
click at [44, 119] on div "[PERSON_NAME]" at bounding box center [35, 114] width 37 height 8
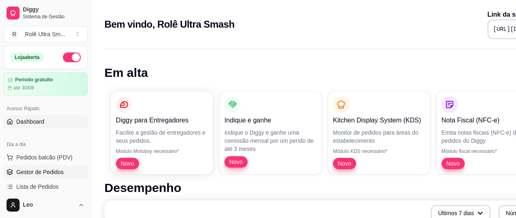
click at [43, 169] on span "Gestor de Pedidos" at bounding box center [39, 172] width 47 height 8
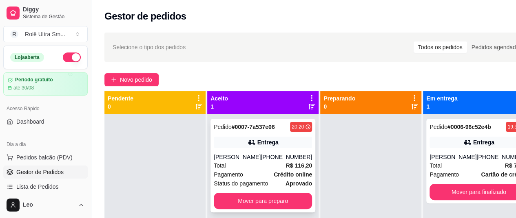
click at [251, 165] on div "Total R$ 116,20" at bounding box center [263, 165] width 98 height 9
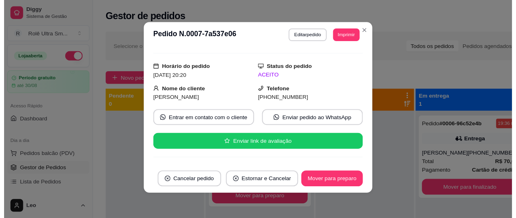
scroll to position [14, 0]
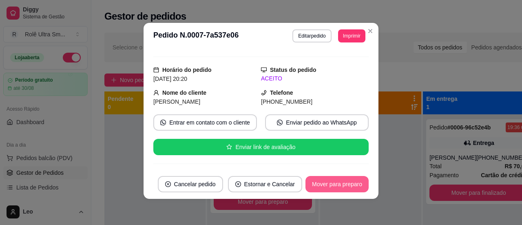
click at [332, 191] on button "Mover para preparo" at bounding box center [336, 184] width 63 height 16
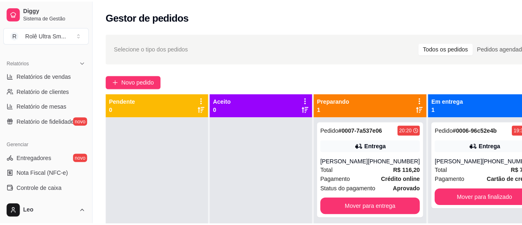
scroll to position [256, 0]
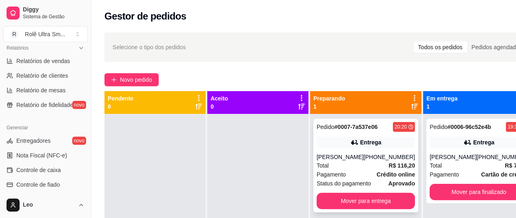
click at [377, 161] on div "(15) 99776-4033" at bounding box center [388, 157] width 51 height 8
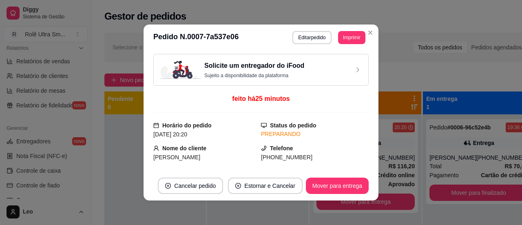
click at [278, 64] on h3 "Solicite um entregador do iFood" at bounding box center [254, 66] width 100 height 10
click at [255, 77] on p "Sujeito a disponibilidade da plataforma" at bounding box center [254, 75] width 100 height 7
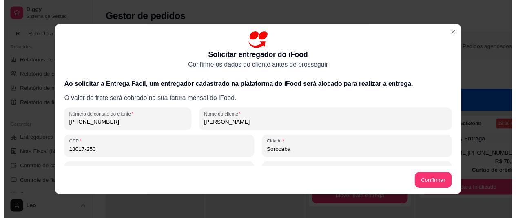
scroll to position [77, 0]
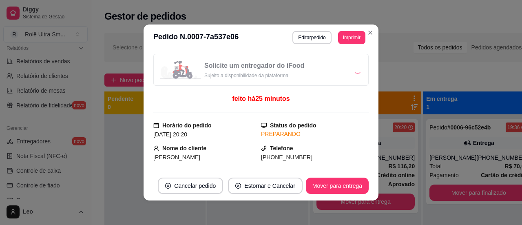
click at [302, 114] on div "**********" at bounding box center [261, 112] width 522 height 225
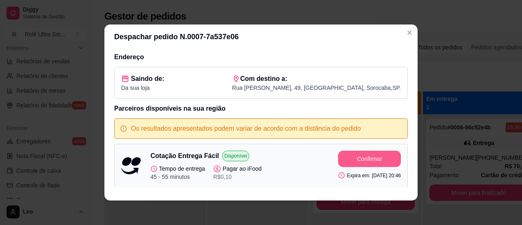
click at [341, 157] on button "Confirmar" at bounding box center [369, 158] width 63 height 16
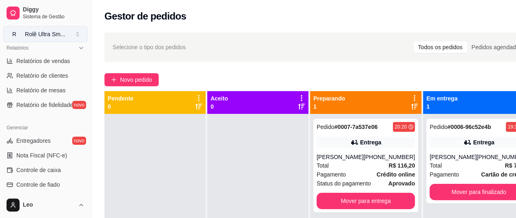
click at [46, 35] on div "Rolê Ultra Sm ..." at bounding box center [45, 34] width 40 height 8
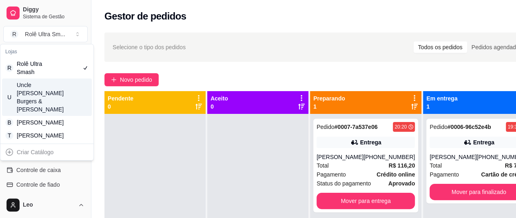
click at [51, 92] on div "[PERSON_NAME] Burgers & [PERSON_NAME]" at bounding box center [35, 97] width 37 height 33
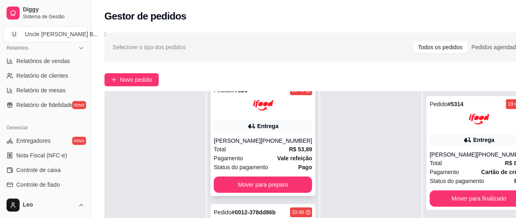
scroll to position [130, 0]
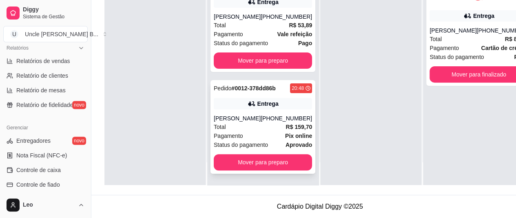
click at [247, 119] on div "Paola" at bounding box center [237, 119] width 47 height 8
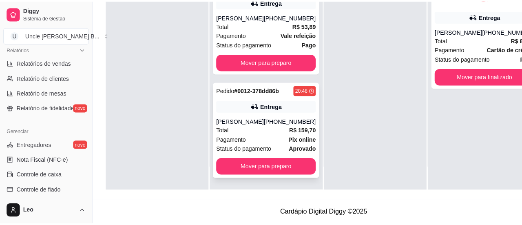
scroll to position [124, 0]
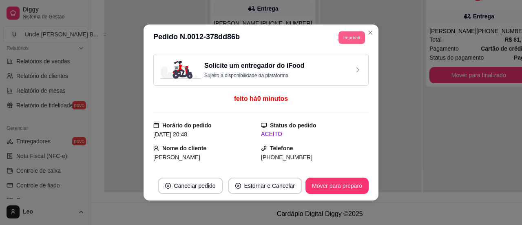
click at [339, 36] on button "Imprimir" at bounding box center [351, 37] width 26 height 13
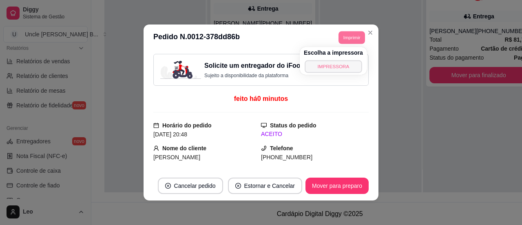
click at [324, 63] on button "IMPRESSORA" at bounding box center [332, 66] width 57 height 13
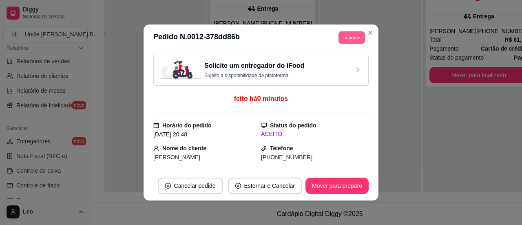
click at [351, 33] on button "Imprimir" at bounding box center [351, 37] width 26 height 13
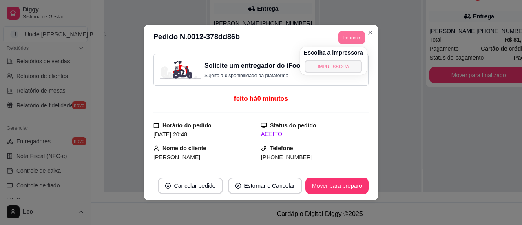
click at [330, 67] on button "IMPRESSORA" at bounding box center [332, 66] width 57 height 13
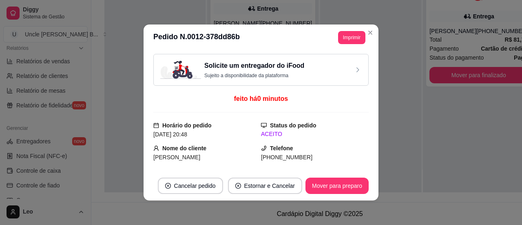
scroll to position [0, 0]
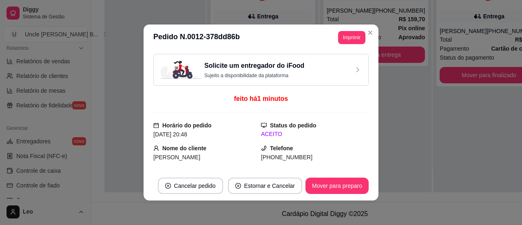
click at [255, 77] on p "Sujeito a disponibilidade da plataforma" at bounding box center [254, 75] width 100 height 7
click at [241, 64] on h3 "Solicite um entregador do iFood" at bounding box center [254, 66] width 100 height 10
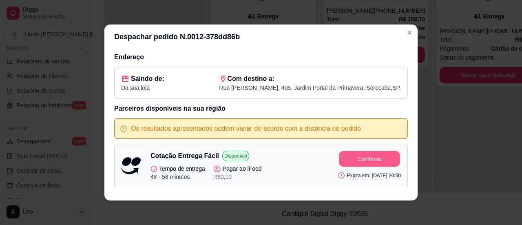
click at [344, 161] on button "Confirmar" at bounding box center [369, 159] width 61 height 16
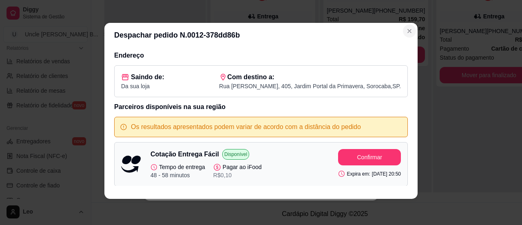
click at [409, 28] on icon "Close" at bounding box center [409, 31] width 7 height 7
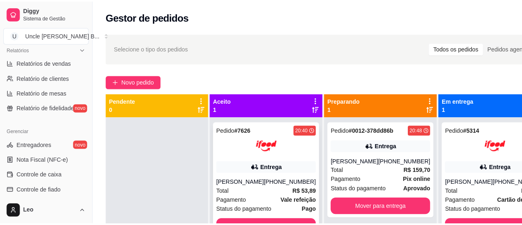
scroll to position [23, 0]
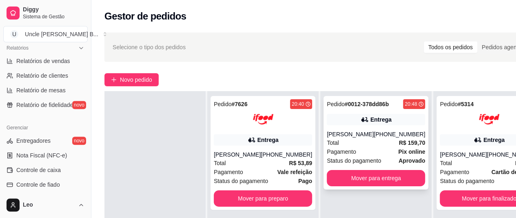
click at [343, 133] on div "Paola" at bounding box center [349, 134] width 47 height 8
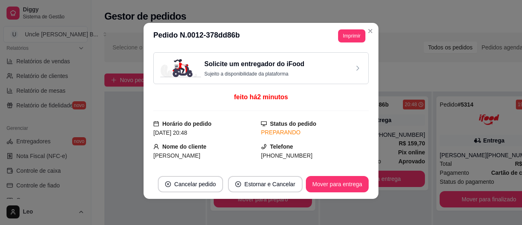
scroll to position [0, 0]
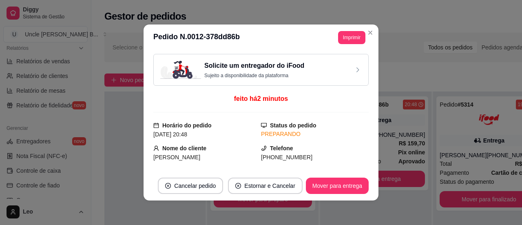
click at [263, 77] on p "Sujeito a disponibilidade da plataforma" at bounding box center [254, 75] width 100 height 7
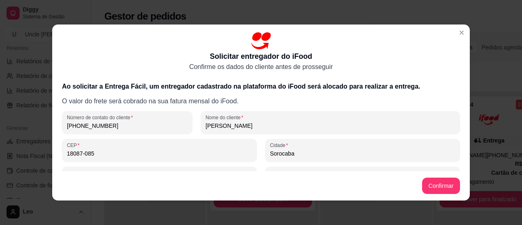
scroll to position [77, 0]
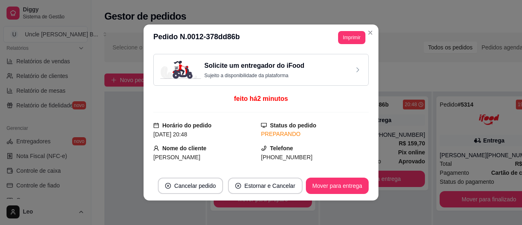
click at [291, 65] on h3 "Solicite um entregador do iFood" at bounding box center [254, 66] width 100 height 10
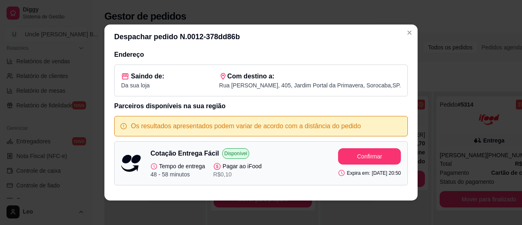
scroll to position [2, 0]
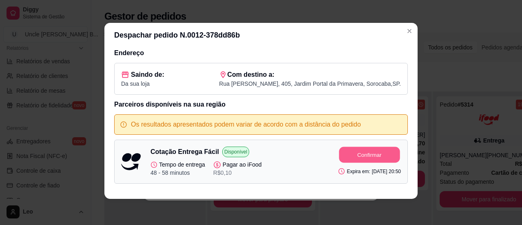
click at [339, 154] on button "Confirmar" at bounding box center [369, 155] width 61 height 16
click at [259, 84] on p "Rua vidal de araujo , 405 , Jardim Portal da Primavera , Sorocaba , SP ." at bounding box center [310, 83] width 182 height 8
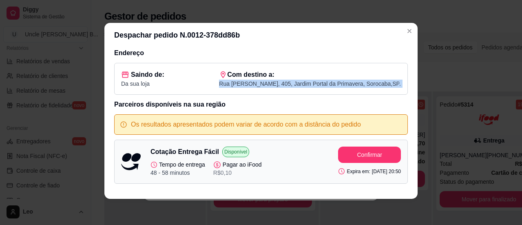
click at [259, 84] on p "Rua vidal de araujo , 405 , Jardim Portal da Primavera , Sorocaba , SP ." at bounding box center [310, 83] width 182 height 8
copy p "Rua vidal de araujo , 405 , Jardim Portal da Primavera , Sorocaba , SP ."
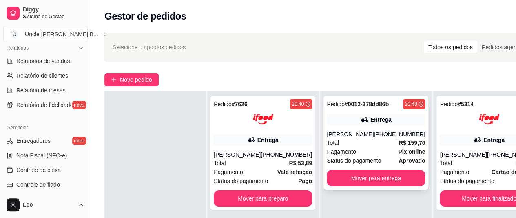
click at [335, 137] on div "Paola" at bounding box center [349, 134] width 47 height 8
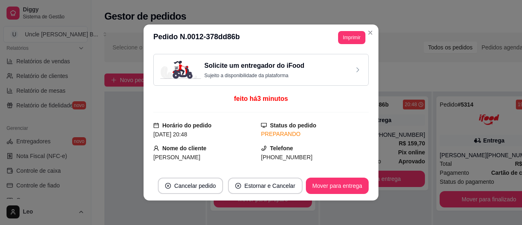
click at [281, 77] on p "Sujeito a disponibilidade da plataforma" at bounding box center [254, 75] width 100 height 7
click at [306, 69] on div "Solicite um entregador do iFood Sujeito a disponibilidade da plataforma" at bounding box center [260, 70] width 201 height 18
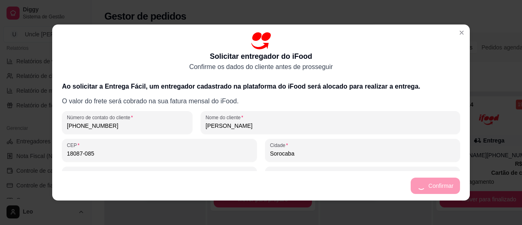
click at [433, 190] on footer "Confirmar" at bounding box center [260, 185] width 417 height 29
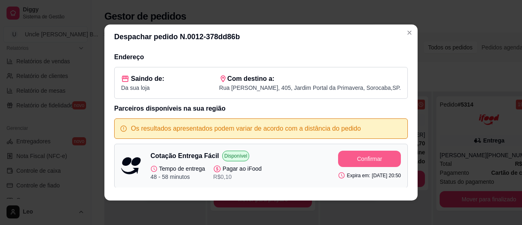
click at [348, 154] on button "Confirmar" at bounding box center [369, 158] width 63 height 16
click at [346, 156] on button "Confirmar" at bounding box center [369, 159] width 61 height 16
click at [228, 86] on p "Rua vidal de araujo , 405 , Jardim Portal da Primavera , Sorocaba , SP ." at bounding box center [310, 88] width 182 height 8
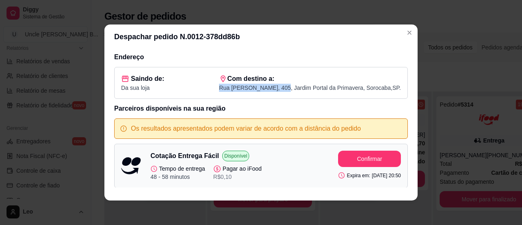
drag, startPoint x: 228, startPoint y: 86, endPoint x: 281, endPoint y: 91, distance: 52.8
click at [281, 91] on p "Rua vidal de araujo , 405 , Jardim Portal da Primavera , Sorocaba , SP ." at bounding box center [310, 88] width 182 height 8
copy p "Rua vidal de araujo , 405"
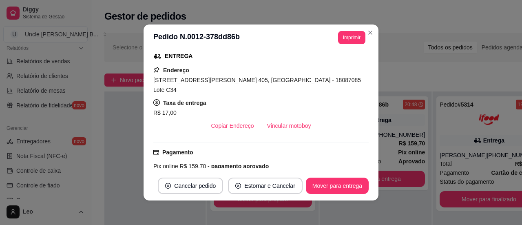
scroll to position [135, 0]
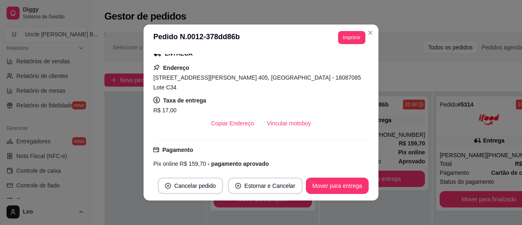
click at [325, 78] on span "Rua vidal de araujo, n. 405, Jardim Portal da Primavera - 18087085 Lote C34" at bounding box center [256, 82] width 207 height 16
drag, startPoint x: 325, startPoint y: 78, endPoint x: 333, endPoint y: 75, distance: 7.7
click at [333, 75] on span "Rua vidal de araujo, n. 405, Jardim Portal da Primavera - 18087085 Lote C34" at bounding box center [256, 82] width 207 height 16
copy span "Lote C34"
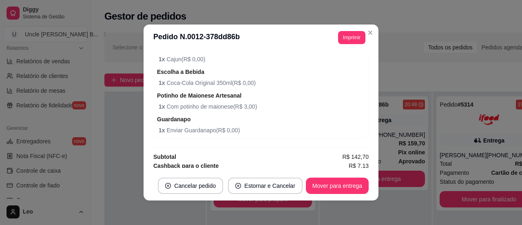
scroll to position [2, 0]
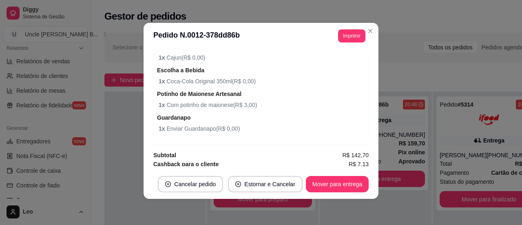
click at [348, 159] on span "R$ 7,13" at bounding box center [358, 163] width 20 height 9
click at [343, 167] on div "feito há 4 minutos Horário do pedido 14/08/2025 20:48 Status do pedido PREPARAN…" at bounding box center [260, 109] width 235 height 120
click at [345, 168] on span "R$ 159,70" at bounding box center [355, 172] width 26 height 9
copy span "159,70"
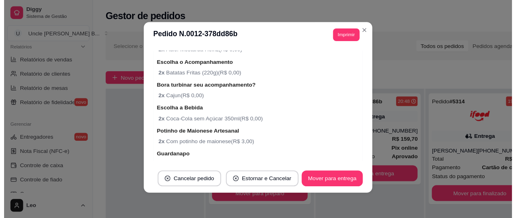
scroll to position [0, 0]
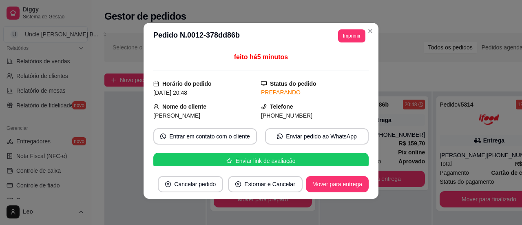
click at [278, 115] on span "(11) 9 7523-9289" at bounding box center [286, 115] width 51 height 7
copy div "(11) 9 7523-9289 Entrar em contato com o cliente Enviar pedido ao WhatsApp Envi…"
click at [160, 117] on span "[PERSON_NAME]" at bounding box center [176, 115] width 47 height 7
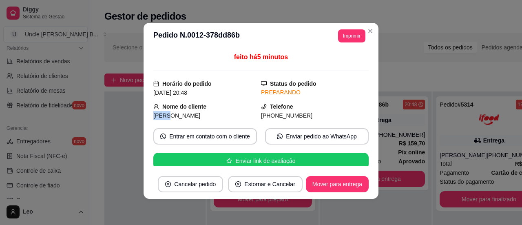
click at [160, 117] on span "Paola" at bounding box center [176, 115] width 47 height 7
copy span "Paola"
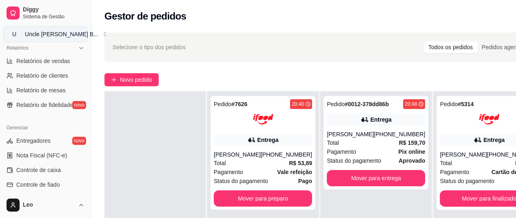
click at [41, 42] on button "U Uncle Leo’s B ..." at bounding box center [45, 34] width 84 height 16
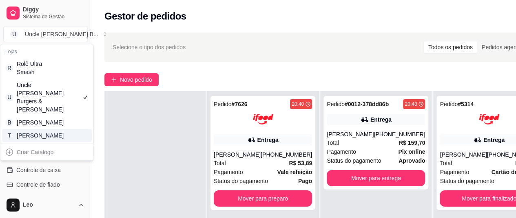
click at [37, 137] on div "[PERSON_NAME]" at bounding box center [35, 136] width 37 height 8
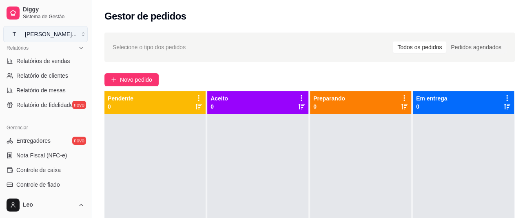
click at [52, 35] on button "T [PERSON_NAME] ..." at bounding box center [45, 34] width 84 height 16
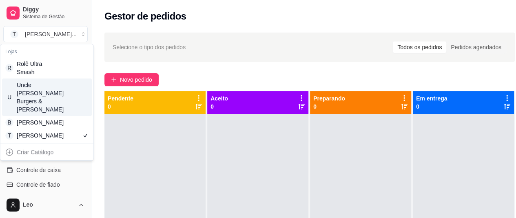
click at [40, 84] on div "[PERSON_NAME] Burgers & [PERSON_NAME]" at bounding box center [35, 97] width 37 height 33
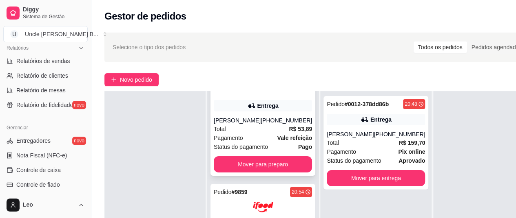
scroll to position [130, 0]
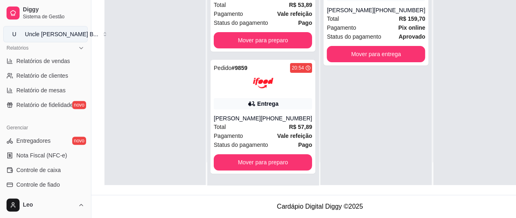
click at [55, 37] on div "Uncle Leo’s B ..." at bounding box center [61, 34] width 73 height 8
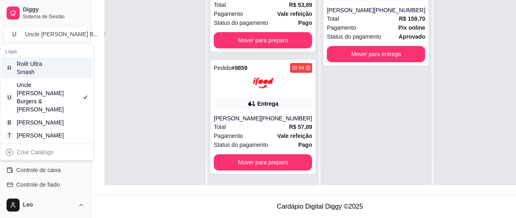
click at [46, 72] on div "Rolê Ultra Smash" at bounding box center [35, 68] width 37 height 16
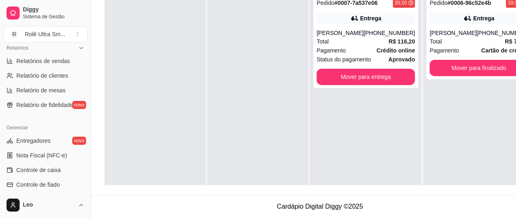
scroll to position [0, 0]
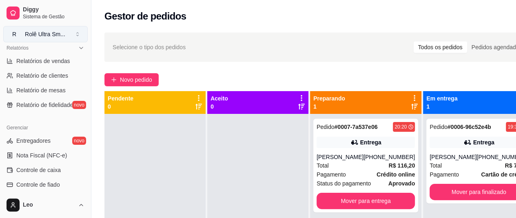
click at [37, 29] on button "R Rolê Ultra Sm ..." at bounding box center [45, 34] width 84 height 16
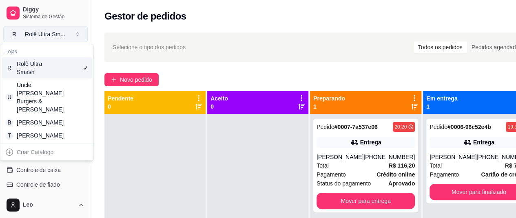
click at [37, 29] on button "R Rolê Ultra Sm ..." at bounding box center [45, 34] width 84 height 16
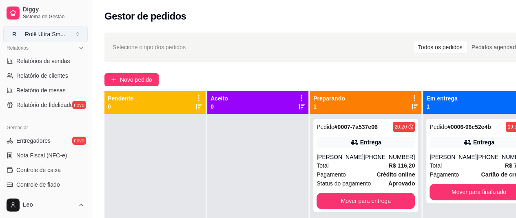
click at [60, 37] on div "Rolê Ultra Sm ..." at bounding box center [45, 34] width 40 height 8
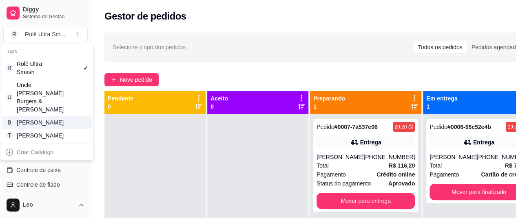
click at [46, 119] on div "[PERSON_NAME]" at bounding box center [35, 123] width 37 height 8
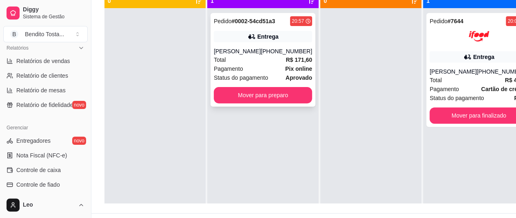
click at [248, 56] on div "Total R$ 171,60" at bounding box center [263, 59] width 98 height 9
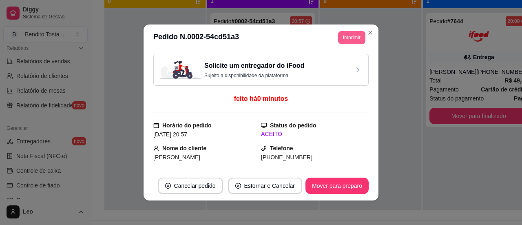
click at [346, 39] on button "Imprimir" at bounding box center [351, 37] width 27 height 13
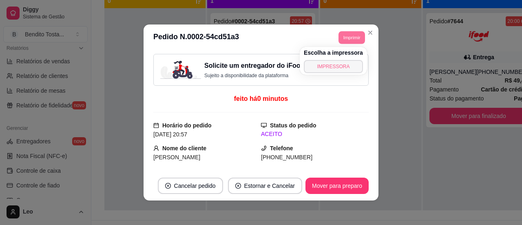
click at [324, 66] on button "IMPRESSORA" at bounding box center [333, 66] width 59 height 13
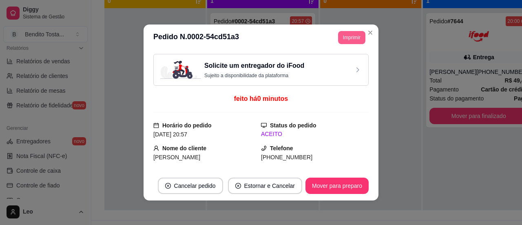
click at [352, 36] on button "Imprimir" at bounding box center [351, 37] width 27 height 13
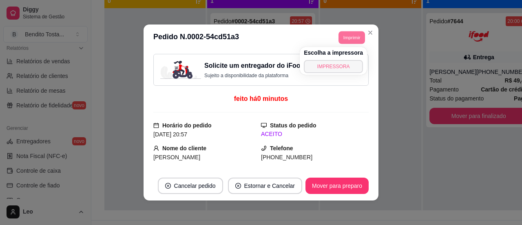
click at [333, 63] on button "IMPRESSORA" at bounding box center [333, 66] width 59 height 13
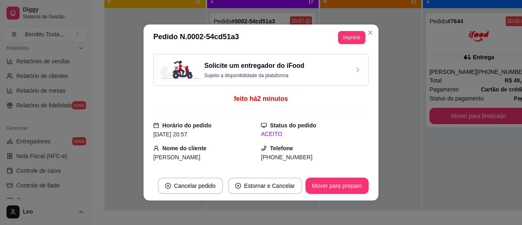
click at [283, 72] on p "Sujeito a disponibilidade da plataforma" at bounding box center [254, 75] width 100 height 7
click at [280, 73] on p "Sujeito a disponibilidade da plataforma" at bounding box center [254, 75] width 100 height 7
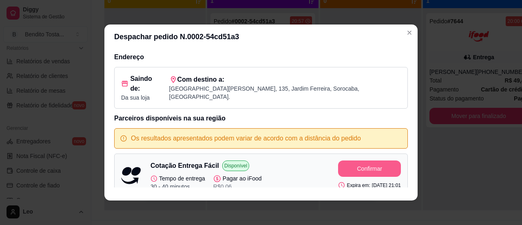
click at [348, 160] on button "Confirmar" at bounding box center [369, 168] width 63 height 16
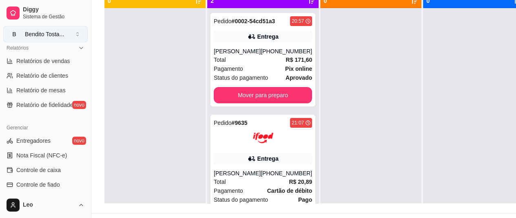
click at [40, 35] on div "Bendito Tosta ..." at bounding box center [44, 34] width 39 height 8
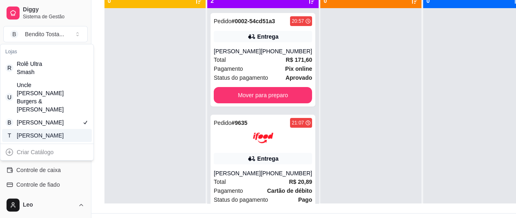
click at [49, 130] on div "T Tio Leo" at bounding box center [47, 135] width 90 height 13
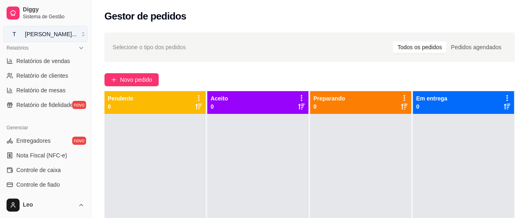
click at [33, 31] on div "Tio Leo ..." at bounding box center [51, 34] width 52 height 8
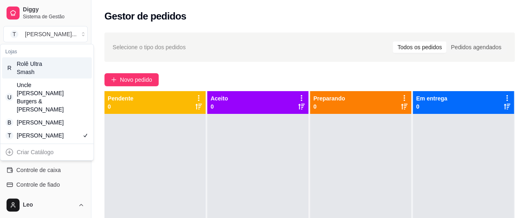
click at [43, 72] on div "Rolê Ultra Smash" at bounding box center [35, 68] width 37 height 16
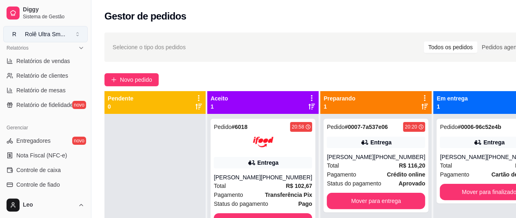
click at [56, 37] on div "Rolê Ultra Sm ..." at bounding box center [45, 34] width 40 height 8
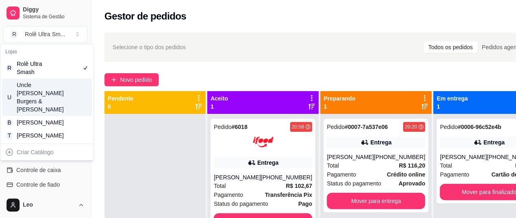
click at [50, 86] on div "[PERSON_NAME] Burgers & [PERSON_NAME]" at bounding box center [35, 97] width 37 height 33
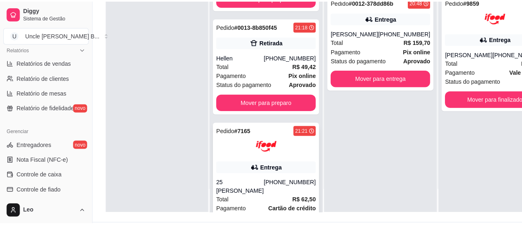
scroll to position [220, 0]
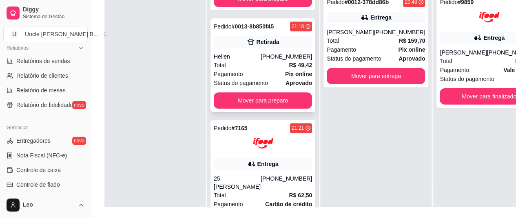
click at [234, 69] on div "Pedido # 0013-8b850f45 21:18 Retirada Hellen (15) 98139-9477 Total R$ 49,42 Pag…" at bounding box center [262, 65] width 105 height 94
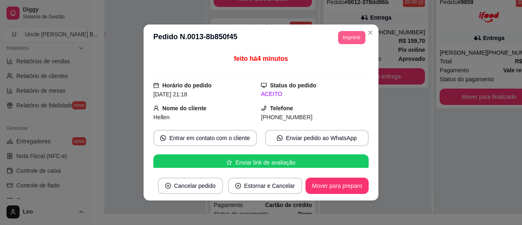
click at [346, 35] on button "Imprimir" at bounding box center [351, 37] width 27 height 13
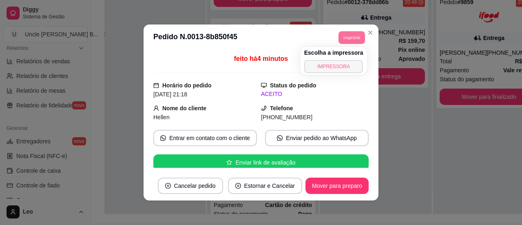
click at [331, 64] on button "IMPRESSORA" at bounding box center [333, 66] width 59 height 13
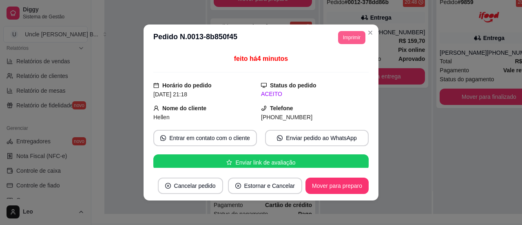
click at [347, 35] on button "Imprimir" at bounding box center [351, 37] width 27 height 13
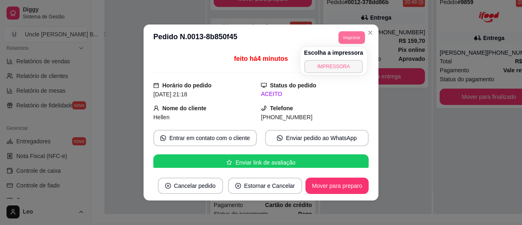
click at [332, 66] on button "IMPRESSORA" at bounding box center [333, 66] width 59 height 13
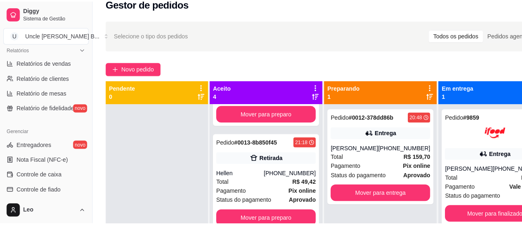
scroll to position [11, 0]
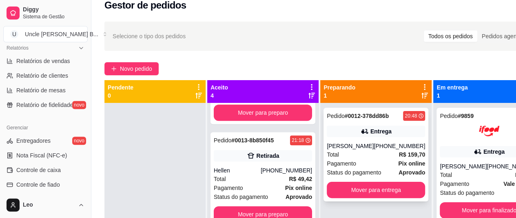
click at [350, 147] on div "Paola" at bounding box center [349, 146] width 47 height 8
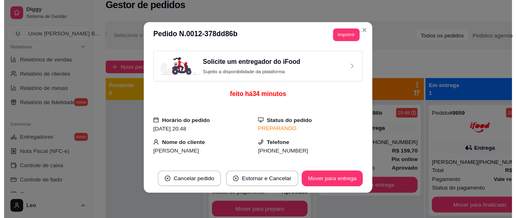
scroll to position [0, 0]
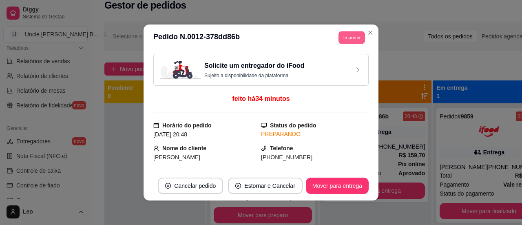
click at [344, 37] on button "Imprimir" at bounding box center [351, 37] width 26 height 13
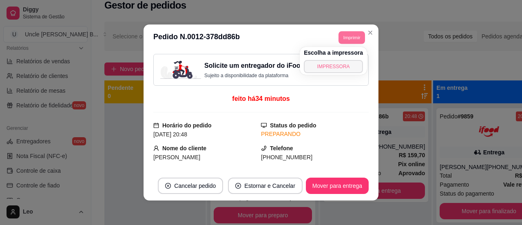
click at [322, 72] on button "IMPRESSORA" at bounding box center [333, 66] width 59 height 13
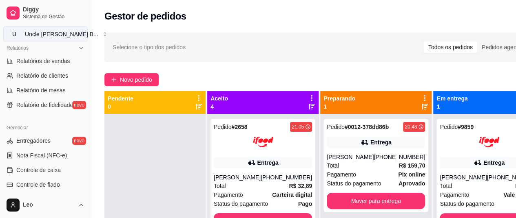
click at [46, 31] on div "Uncle Leo’s B ..." at bounding box center [61, 34] width 73 height 8
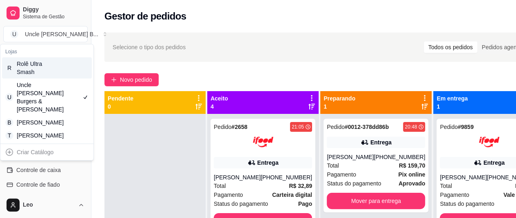
click at [49, 73] on div "Rolê Ultra Smash" at bounding box center [35, 68] width 37 height 16
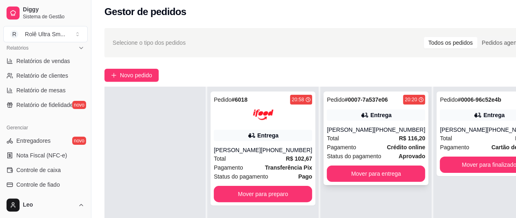
scroll to position [5, 0]
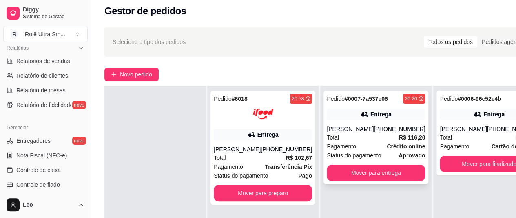
click at [348, 138] on div "Total R$ 116,20" at bounding box center [375, 137] width 98 height 9
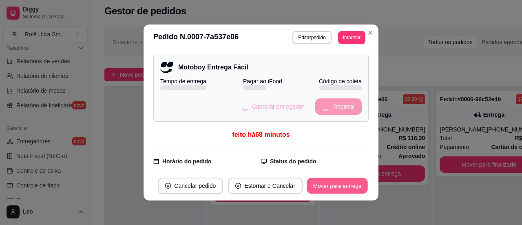
click at [330, 180] on button "Mover para entrega" at bounding box center [337, 186] width 61 height 16
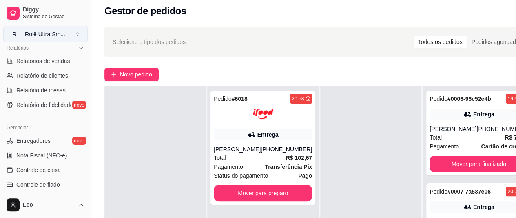
click at [77, 36] on button "R Rolê Ultra Sm ..." at bounding box center [45, 34] width 84 height 16
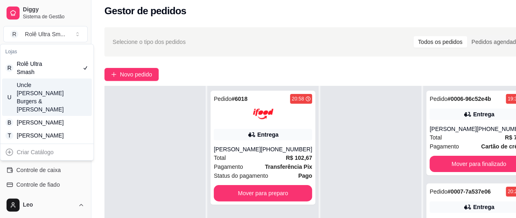
click at [63, 86] on div "U Uncle Leo’s Burgers & Fries" at bounding box center [47, 97] width 90 height 37
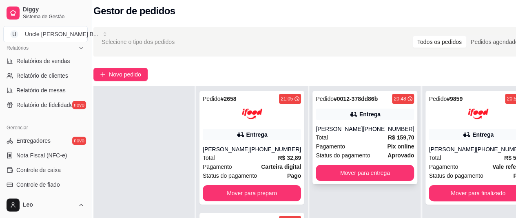
scroll to position [9, 9]
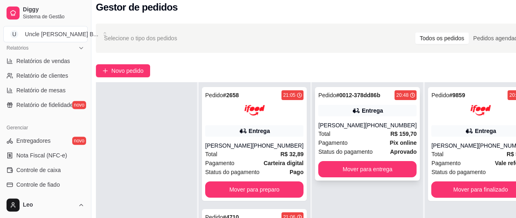
click at [344, 133] on div "Total R$ 159,70" at bounding box center [367, 134] width 98 height 9
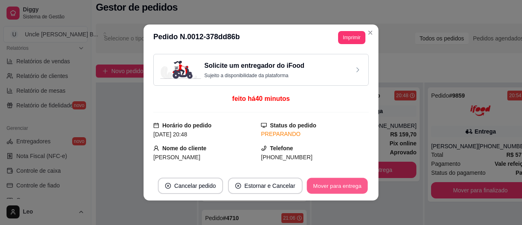
click at [342, 185] on button "Mover para entrega" at bounding box center [337, 186] width 61 height 16
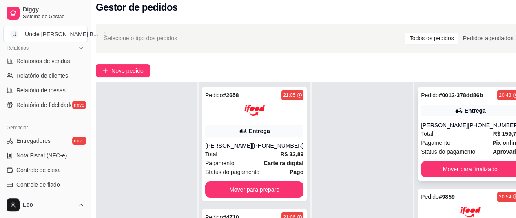
click at [441, 139] on div "Total R$ 159,70" at bounding box center [470, 134] width 98 height 9
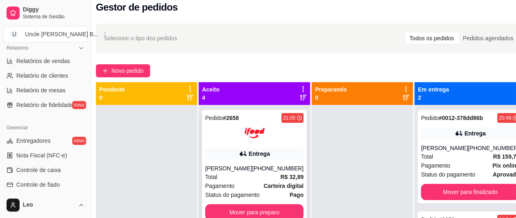
scroll to position [0, 9]
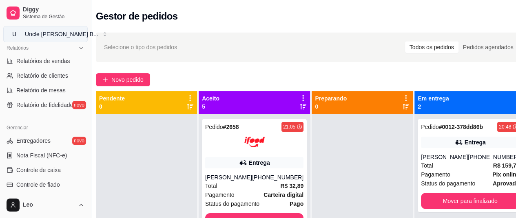
click at [57, 34] on div "Uncle Leo’s B ..." at bounding box center [61, 34] width 73 height 8
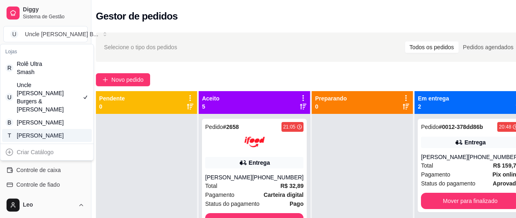
click at [40, 140] on div "T Tio Leo" at bounding box center [47, 135] width 90 height 13
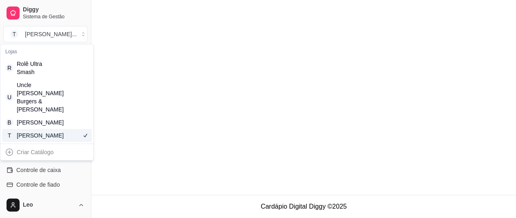
scroll to position [0, 0]
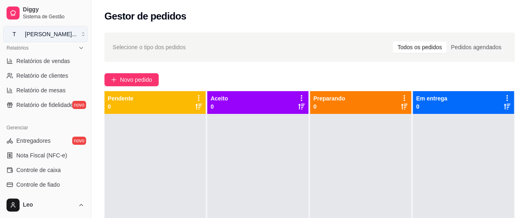
click at [51, 38] on button "T [PERSON_NAME] ..." at bounding box center [45, 34] width 84 height 16
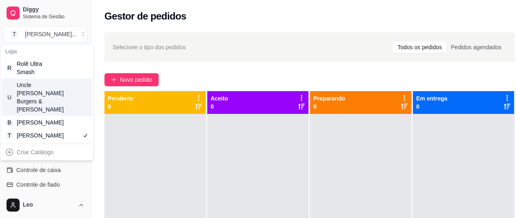
click at [42, 97] on div "[PERSON_NAME] Burgers & [PERSON_NAME]" at bounding box center [35, 97] width 37 height 33
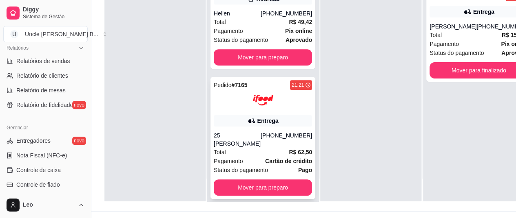
scroll to position [257, 0]
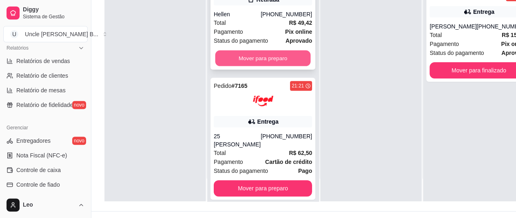
click at [244, 66] on button "Mover para preparo" at bounding box center [262, 59] width 95 height 16
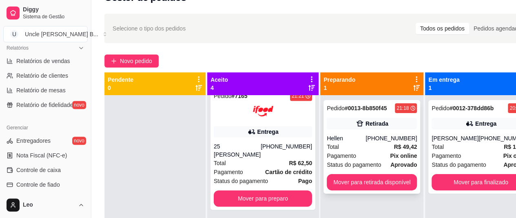
scroll to position [18, 0]
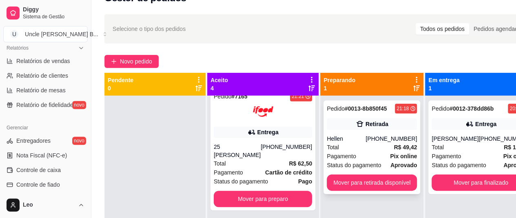
click at [353, 193] on div "Pedido # 0013-8b850f45 21:18 Retirada Hellen (15) 98139-9477 Total R$ 49,42 Pag…" at bounding box center [371, 148] width 97 height 94
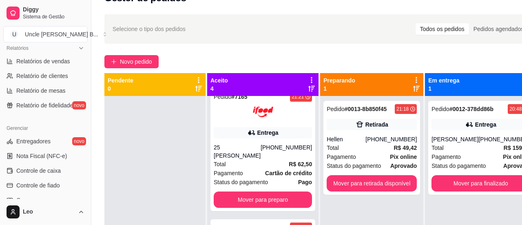
click at [357, 187] on button "Mover para retirada disponível" at bounding box center [323, 185] width 90 height 16
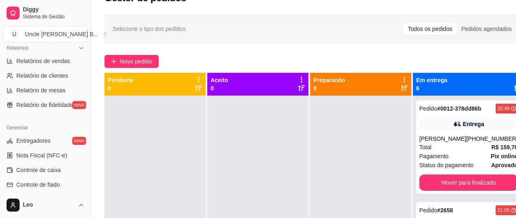
scroll to position [0, 0]
click at [53, 37] on div "Uncle Leo’s B ..." at bounding box center [61, 34] width 73 height 8
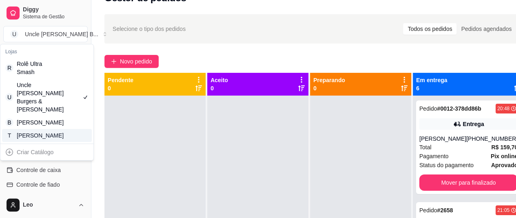
click at [0, 143] on div "Lojas R Rolê Ultra Smash U Uncle Leo’s Burgers & Fries B Bendito Tostado T Tio …" at bounding box center [47, 102] width 94 height 117
click at [33, 130] on div "T Tio Leo" at bounding box center [47, 135] width 90 height 13
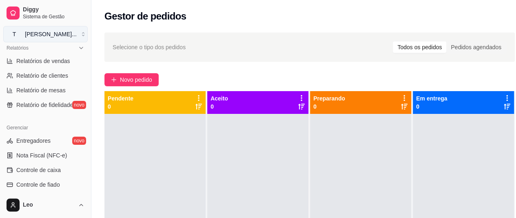
click at [34, 31] on div "Tio Leo ..." at bounding box center [51, 34] width 52 height 8
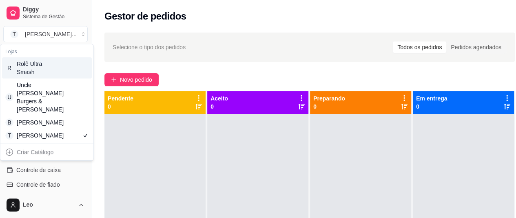
click at [39, 70] on div "Rolê Ultra Smash" at bounding box center [35, 68] width 37 height 16
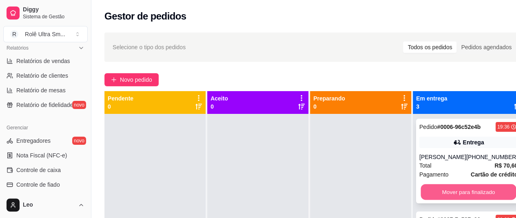
click at [446, 201] on button "Mover para finalizado" at bounding box center [468, 193] width 95 height 16
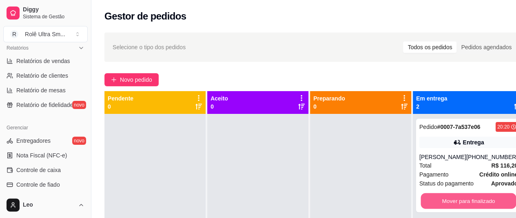
click at [446, 209] on button "Mover para finalizado" at bounding box center [468, 202] width 95 height 16
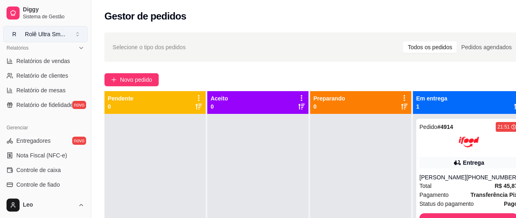
click at [44, 29] on button "R Rolê Ultra Sm ..." at bounding box center [45, 34] width 84 height 16
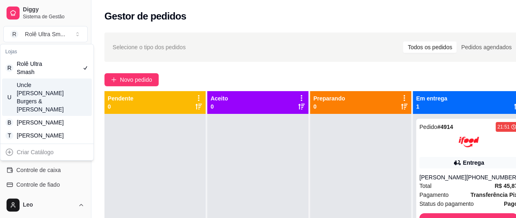
click at [44, 100] on div "[PERSON_NAME] Burgers & [PERSON_NAME]" at bounding box center [35, 97] width 37 height 33
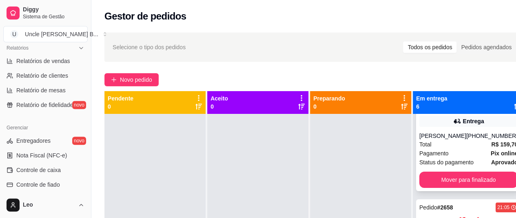
scroll to position [22, 0]
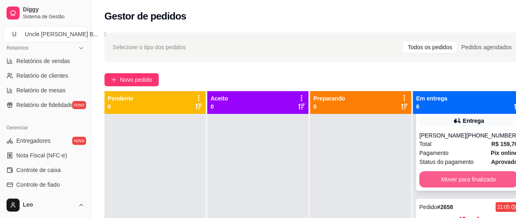
click at [444, 186] on button "Mover para finalizado" at bounding box center [468, 180] width 98 height 16
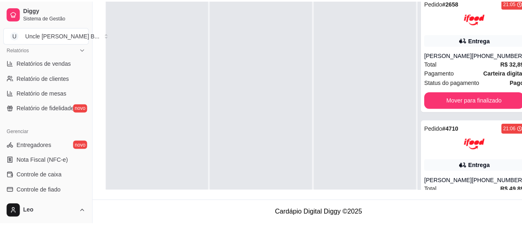
scroll to position [0, 0]
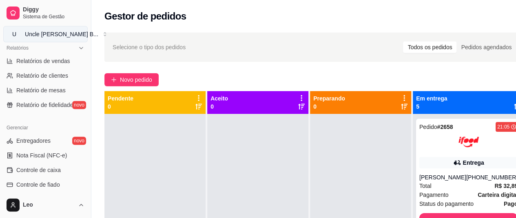
click at [46, 37] on div "Uncle Leo’s B ..." at bounding box center [61, 34] width 73 height 8
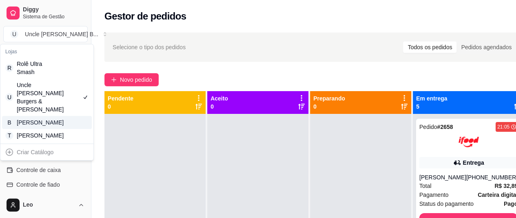
click at [51, 119] on div "[PERSON_NAME]" at bounding box center [35, 123] width 37 height 8
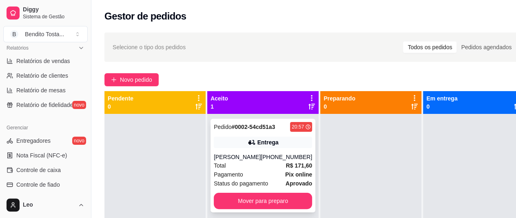
click at [247, 170] on div "Pagamento Pix online" at bounding box center [263, 174] width 98 height 9
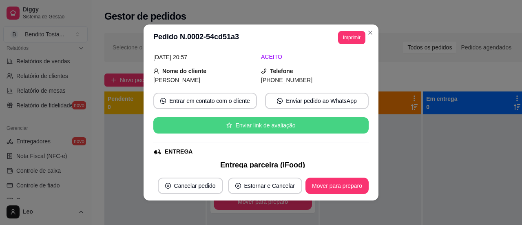
scroll to position [131, 0]
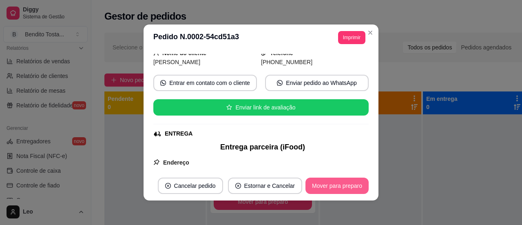
click at [332, 191] on button "Mover para preparo" at bounding box center [336, 185] width 63 height 16
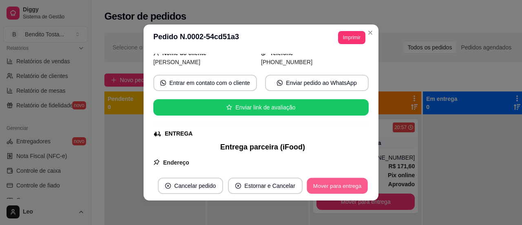
click at [332, 191] on button "Mover para entrega" at bounding box center [337, 186] width 61 height 16
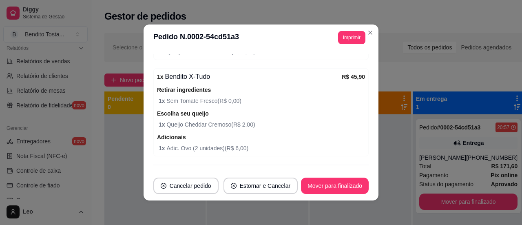
scroll to position [466, 0]
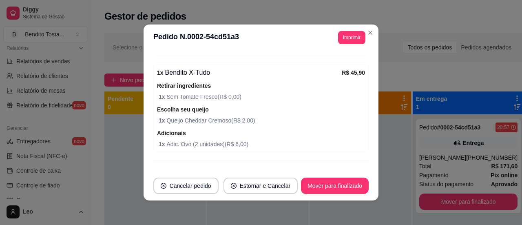
click at [328, 194] on footer "Cancelar pedido Estornar e Cancelar Mover para finalizado" at bounding box center [260, 185] width 235 height 29
drag, startPoint x: 328, startPoint y: 194, endPoint x: 333, endPoint y: 188, distance: 7.8
click at [333, 188] on footer "Cancelar pedido Estornar e Cancelar Mover para finalizado" at bounding box center [260, 185] width 235 height 29
click at [322, 187] on button "Mover para finalizado" at bounding box center [335, 186] width 66 height 16
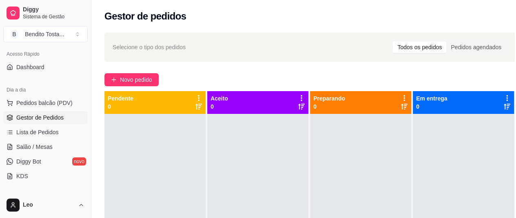
scroll to position [0, 0]
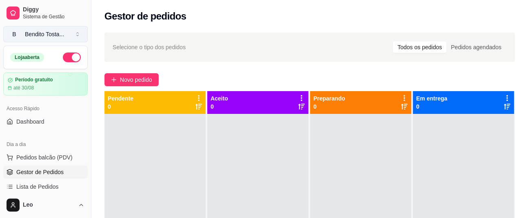
click at [57, 31] on div "Bendito Tosta ..." at bounding box center [44, 34] width 39 height 8
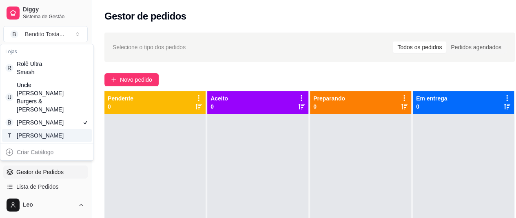
click at [35, 137] on div "[PERSON_NAME]" at bounding box center [35, 136] width 37 height 8
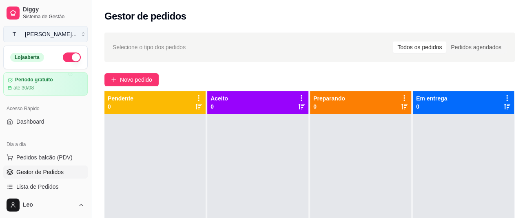
click at [35, 34] on div "Tio Leo ..." at bounding box center [51, 34] width 52 height 8
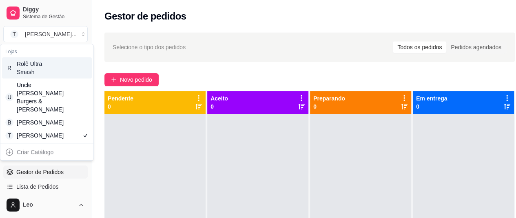
click at [59, 72] on div "R Rolê Ultra Smash" at bounding box center [47, 67] width 90 height 21
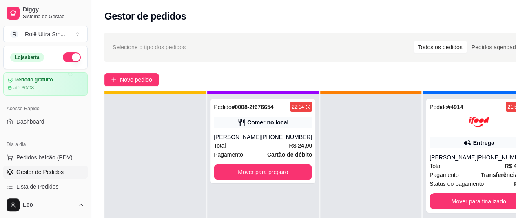
scroll to position [23, 0]
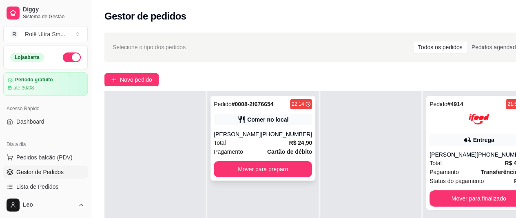
click at [249, 135] on div "Giovanna" at bounding box center [237, 134] width 47 height 8
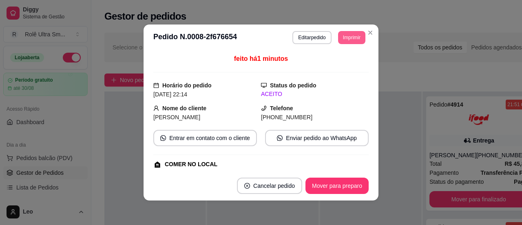
click at [346, 35] on button "Imprimir" at bounding box center [351, 37] width 27 height 13
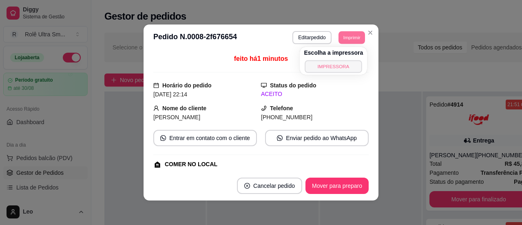
click at [326, 66] on button "IMPRESSORA" at bounding box center [333, 66] width 57 height 13
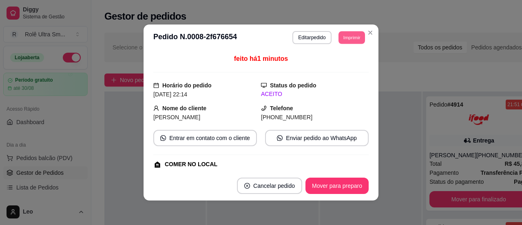
click at [349, 37] on button "Imprimir" at bounding box center [351, 37] width 26 height 13
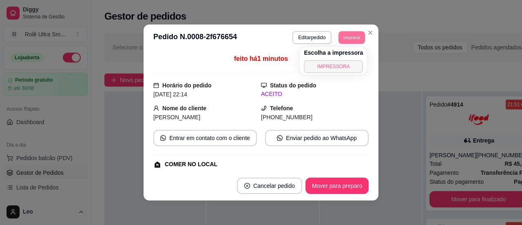
click at [329, 70] on button "IMPRESSORA" at bounding box center [333, 66] width 59 height 13
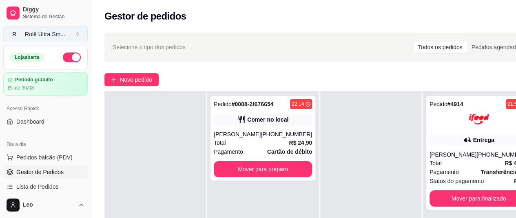
click at [53, 38] on div "Rolê Ultra Sm ..." at bounding box center [45, 34] width 40 height 8
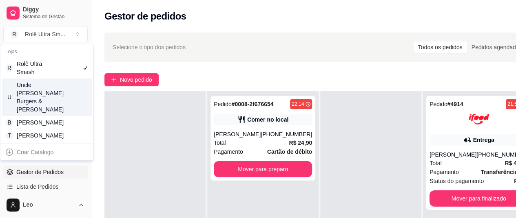
click at [47, 92] on div "[PERSON_NAME] Burgers & [PERSON_NAME]" at bounding box center [35, 97] width 37 height 33
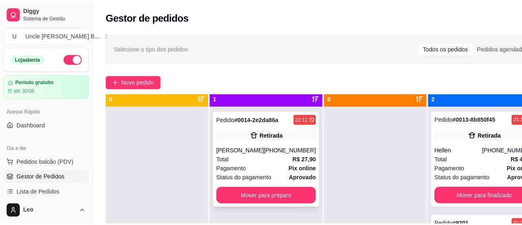
scroll to position [14, 0]
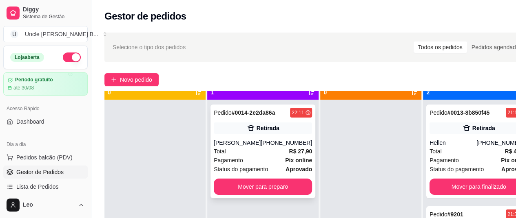
click at [251, 152] on div "Total R$ 27,90" at bounding box center [263, 151] width 98 height 9
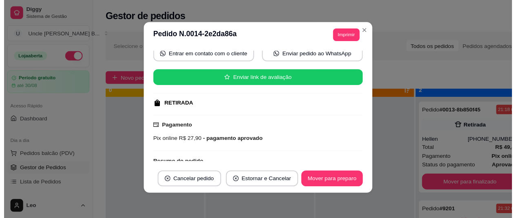
scroll to position [0, 0]
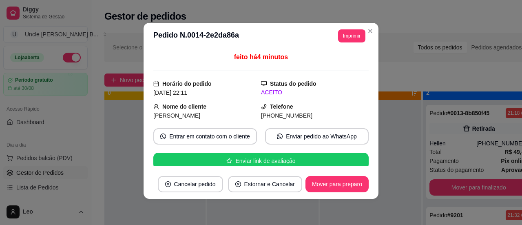
click at [338, 54] on div "feito há 4 minutos" at bounding box center [260, 61] width 215 height 19
click at [348, 33] on button "Imprimir" at bounding box center [351, 35] width 26 height 13
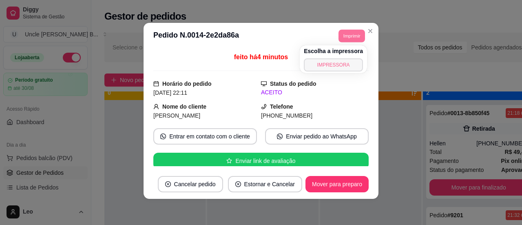
click at [317, 66] on button "IMPRESSORA" at bounding box center [333, 64] width 59 height 13
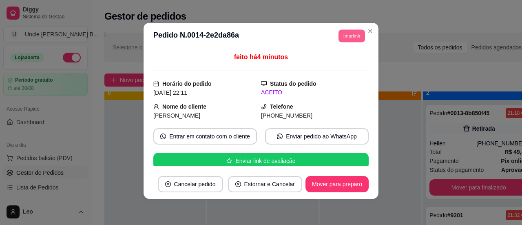
click at [345, 35] on button "Imprimir" at bounding box center [351, 35] width 26 height 13
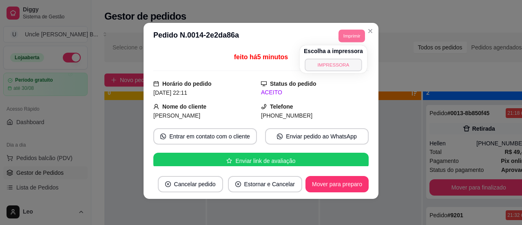
click at [326, 62] on button "IMPRESSORA" at bounding box center [332, 64] width 57 height 13
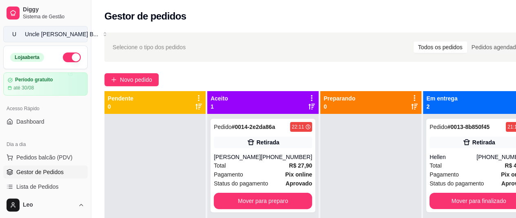
click at [46, 35] on div "Uncle Leo’s B ..." at bounding box center [61, 34] width 73 height 8
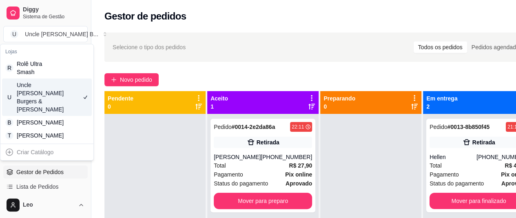
click at [48, 88] on div "[PERSON_NAME] Burgers & [PERSON_NAME]" at bounding box center [35, 97] width 37 height 33
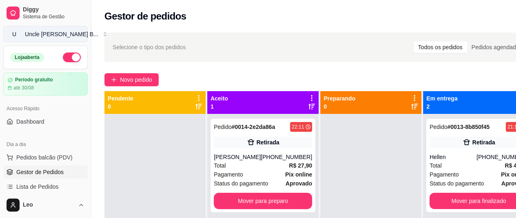
click at [48, 36] on div "Uncle Leo’s B ..." at bounding box center [61, 34] width 73 height 8
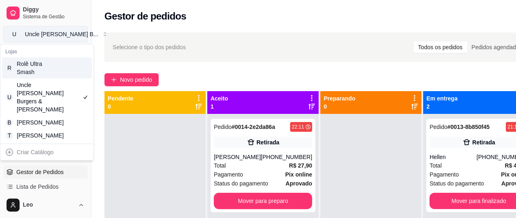
click at [48, 36] on div "Uncle Leo’s B ..." at bounding box center [61, 34] width 73 height 8
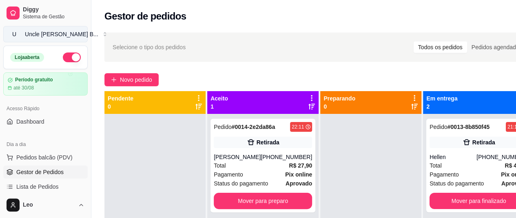
click at [52, 38] on div "Uncle Leo’s B ..." at bounding box center [61, 34] width 73 height 8
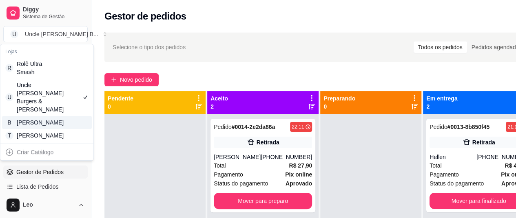
click at [38, 119] on div "[PERSON_NAME]" at bounding box center [35, 123] width 37 height 8
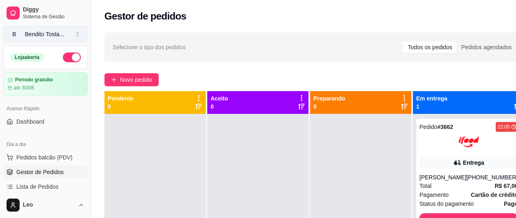
click at [48, 34] on div "Bendito Tosta ..." at bounding box center [44, 34] width 39 height 8
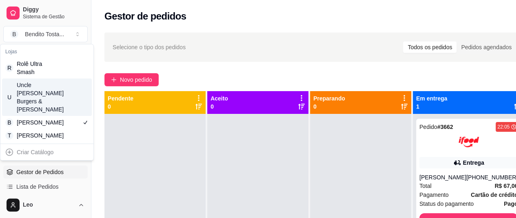
click at [54, 94] on div "U Uncle Leo’s Burgers & Fries" at bounding box center [47, 97] width 90 height 37
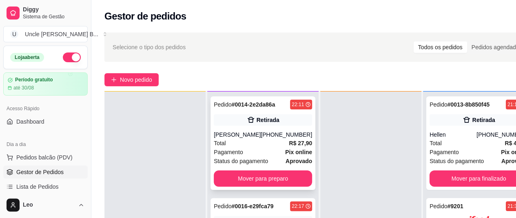
scroll to position [23, 0]
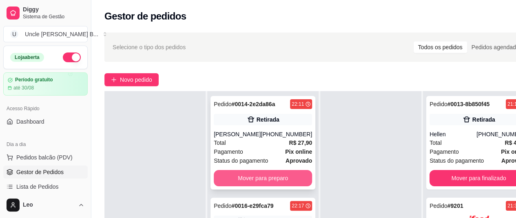
click at [253, 176] on button "Mover para preparo" at bounding box center [263, 178] width 98 height 16
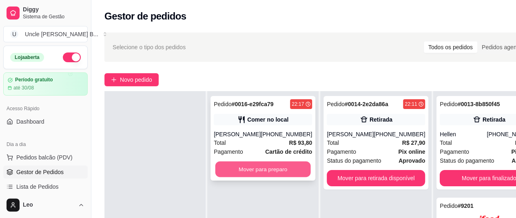
click at [253, 170] on button "Mover para preparo" at bounding box center [262, 170] width 95 height 16
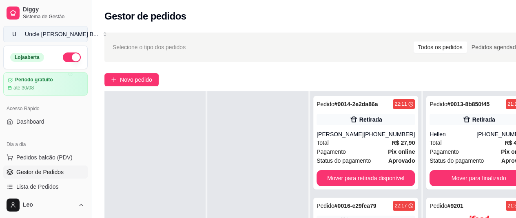
click at [31, 31] on div "Uncle Leo’s B ..." at bounding box center [61, 34] width 73 height 8
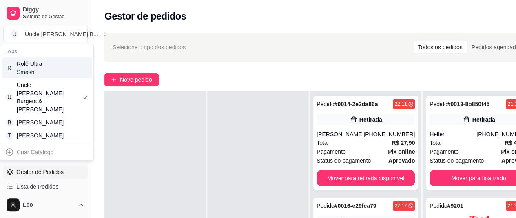
click at [41, 69] on div "Rolê Ultra Smash" at bounding box center [35, 68] width 37 height 16
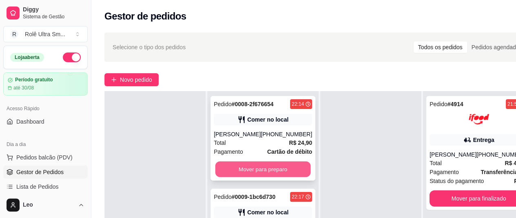
click at [252, 170] on button "Mover para preparo" at bounding box center [262, 170] width 95 height 16
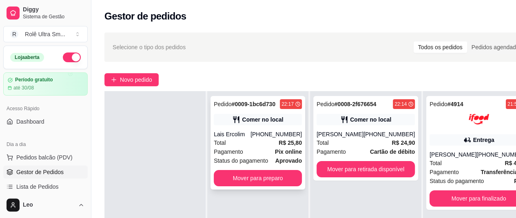
click at [248, 145] on div "Total R$ 25,80" at bounding box center [258, 143] width 88 height 9
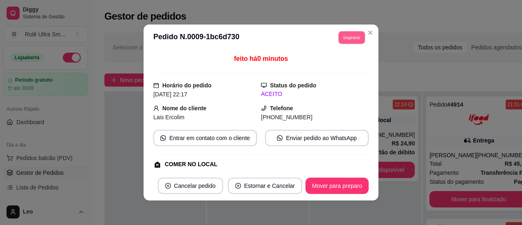
click at [348, 40] on button "Imprimir" at bounding box center [351, 37] width 26 height 13
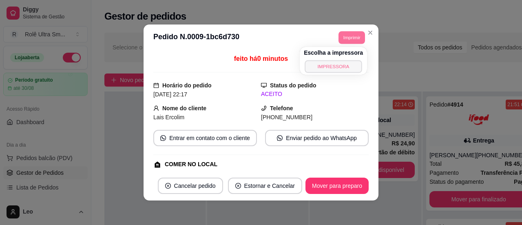
click at [322, 68] on button "IMPRESSORA" at bounding box center [332, 66] width 57 height 13
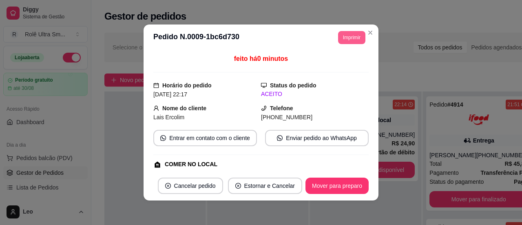
click at [356, 35] on button "Imprimir" at bounding box center [351, 37] width 27 height 13
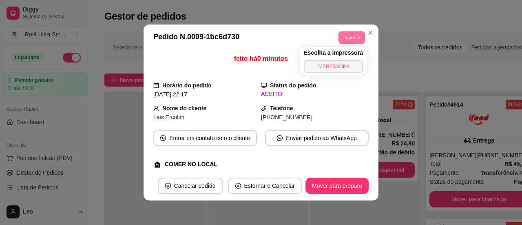
click at [327, 68] on button "IMPRESSORA" at bounding box center [333, 66] width 59 height 13
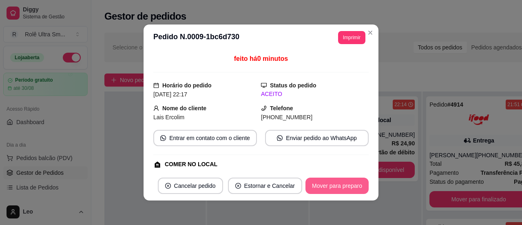
click at [342, 192] on button "Mover para preparo" at bounding box center [336, 185] width 63 height 16
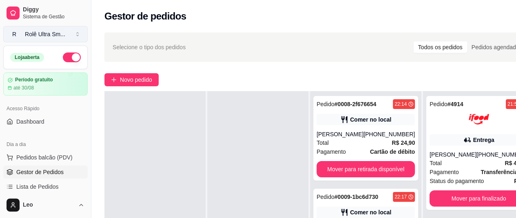
click at [46, 34] on div "Rolê Ultra Sm ..." at bounding box center [45, 34] width 40 height 8
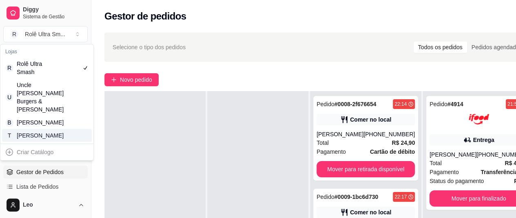
click at [40, 139] on div "[PERSON_NAME]" at bounding box center [35, 136] width 37 height 8
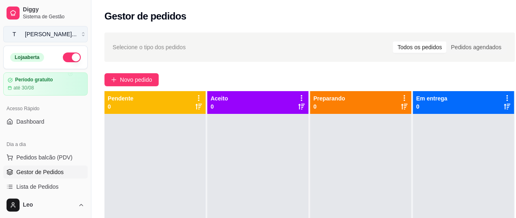
click at [59, 39] on button "T [PERSON_NAME] ..." at bounding box center [45, 34] width 84 height 16
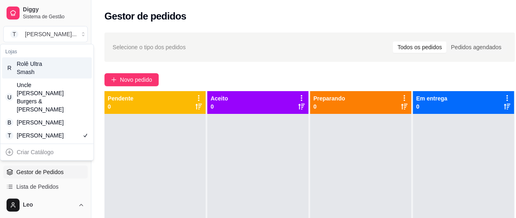
click at [40, 65] on div "Rolê Ultra Smash" at bounding box center [35, 68] width 37 height 16
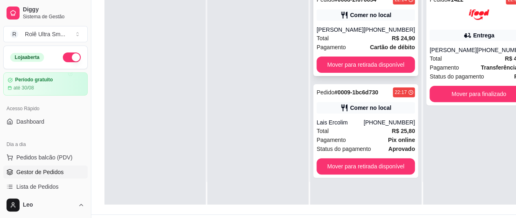
scroll to position [106, 0]
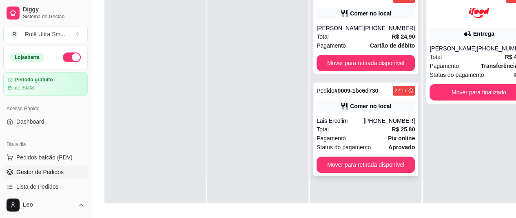
click at [356, 131] on div "Total R$ 25,80" at bounding box center [365, 129] width 98 height 9
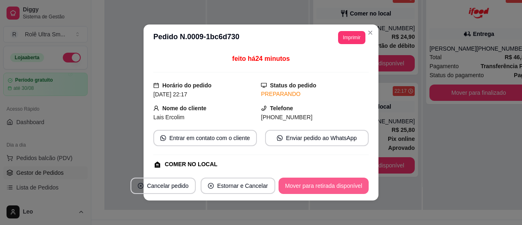
click at [298, 182] on button "Mover para retirada disponível" at bounding box center [323, 185] width 90 height 16
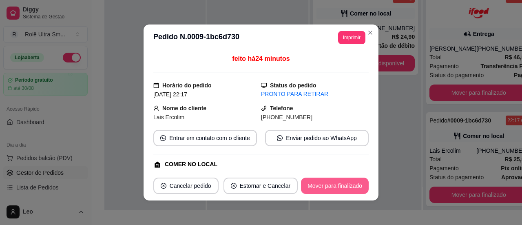
click at [332, 186] on button "Mover para finalizado" at bounding box center [335, 185] width 68 height 16
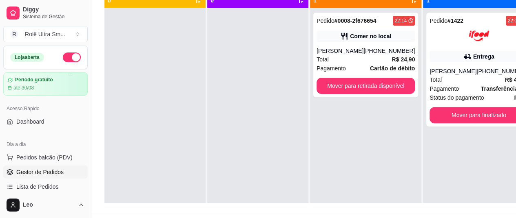
scroll to position [0, 0]
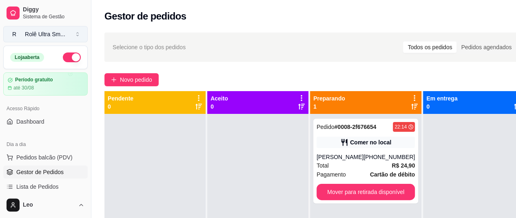
click at [37, 34] on div "Rolê Ultra Sm ..." at bounding box center [45, 34] width 40 height 8
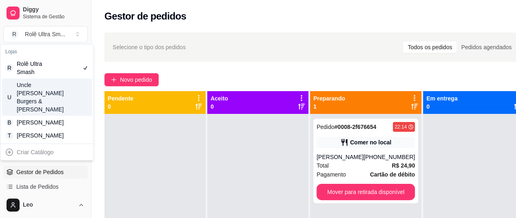
click at [37, 86] on div "[PERSON_NAME] Burgers & [PERSON_NAME]" at bounding box center [35, 97] width 37 height 33
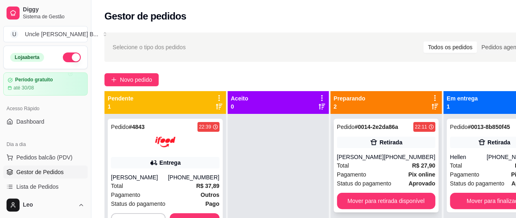
click at [364, 160] on div "Lara" at bounding box center [360, 157] width 47 height 8
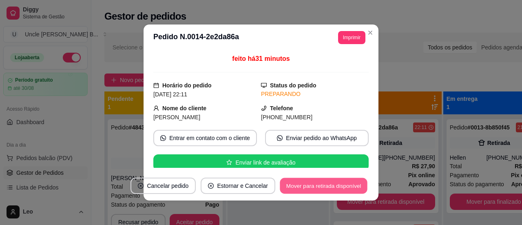
click at [318, 183] on button "Mover para retirada disponível" at bounding box center [323, 186] width 87 height 16
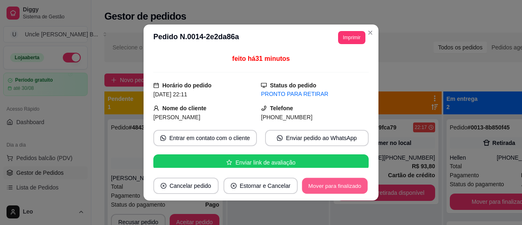
click at [311, 185] on button "Mover para finalizado" at bounding box center [335, 186] width 66 height 16
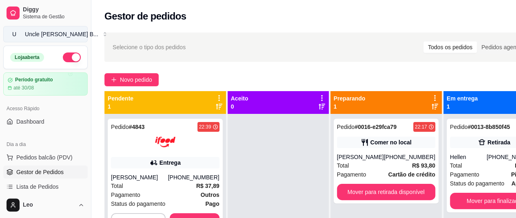
click at [63, 38] on button "U Uncle Leo’s B ..." at bounding box center [45, 34] width 84 height 16
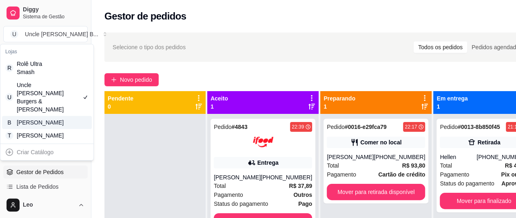
click at [46, 119] on div "[PERSON_NAME]" at bounding box center [35, 123] width 37 height 8
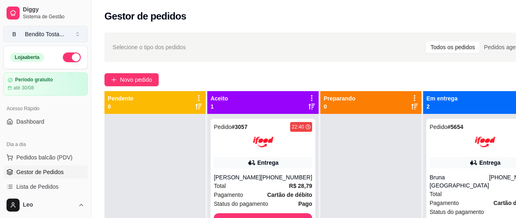
click at [32, 34] on div "Bendito Tosta ..." at bounding box center [44, 34] width 39 height 8
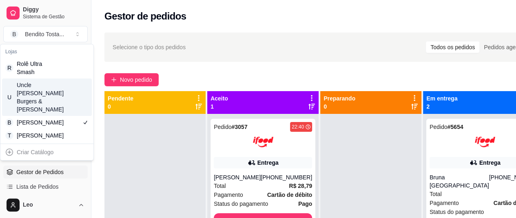
click at [45, 96] on div "[PERSON_NAME] Burgers & [PERSON_NAME]" at bounding box center [35, 97] width 37 height 33
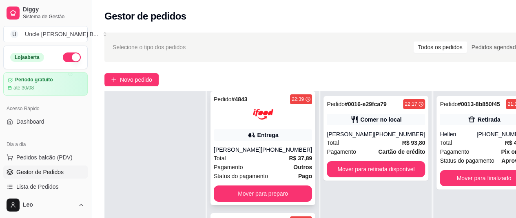
scroll to position [130, 0]
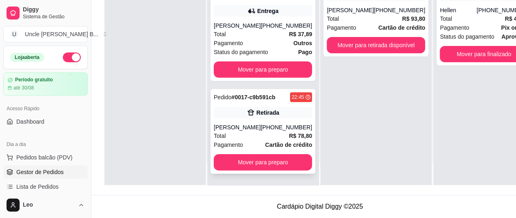
click at [249, 130] on div "Leonardo Trevisan" at bounding box center [237, 127] width 47 height 8
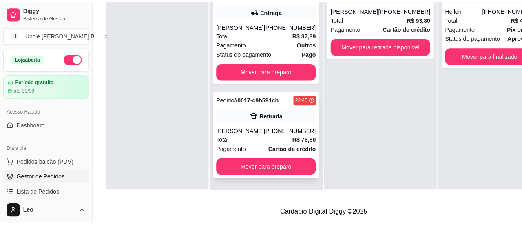
scroll to position [124, 0]
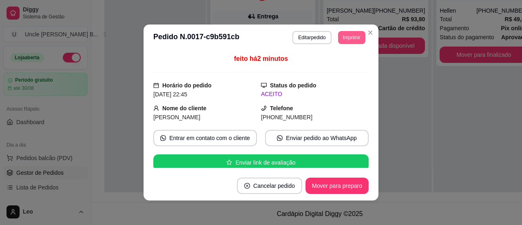
click at [349, 33] on button "Imprimir" at bounding box center [351, 37] width 27 height 13
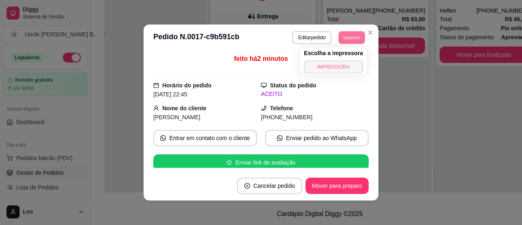
click at [326, 66] on button "IMPRESSORA" at bounding box center [333, 66] width 59 height 13
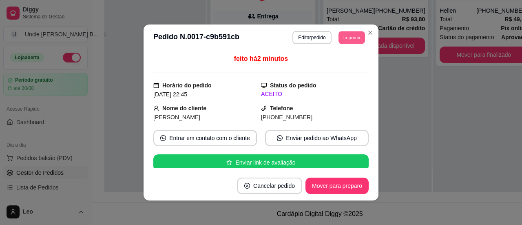
click at [351, 37] on button "Imprimir" at bounding box center [351, 37] width 26 height 13
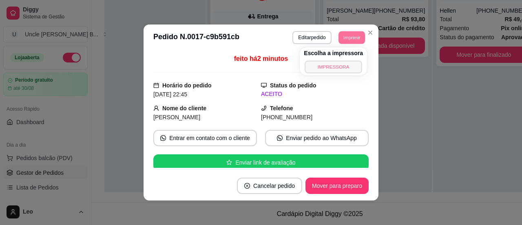
click at [333, 64] on button "IMPRESSORA" at bounding box center [333, 66] width 57 height 13
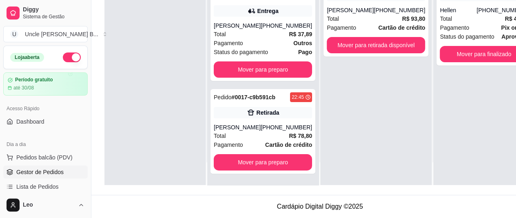
scroll to position [130, 0]
click at [44, 42] on button "U Uncle Leo’s B ..." at bounding box center [45, 34] width 84 height 16
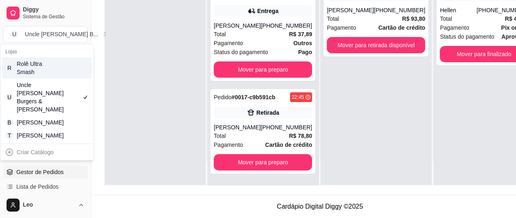
click at [68, 66] on div "R Rolê Ultra Smash" at bounding box center [47, 67] width 90 height 21
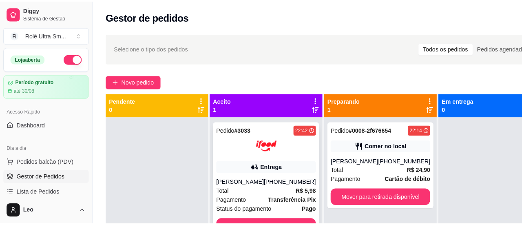
scroll to position [29, 0]
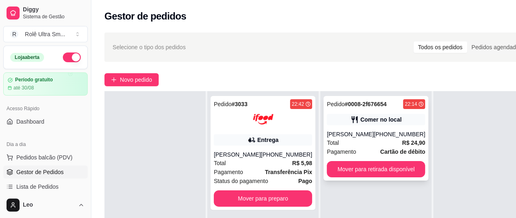
click at [354, 139] on div "Total R$ 24,90" at bounding box center [375, 143] width 98 height 9
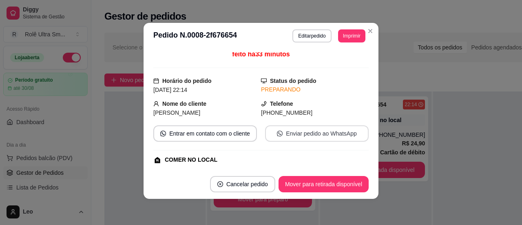
scroll to position [0, 0]
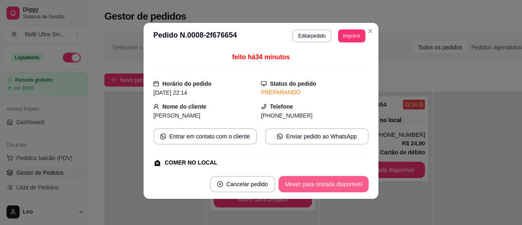
click at [321, 179] on button "Mover para retirada disponível" at bounding box center [323, 184] width 90 height 16
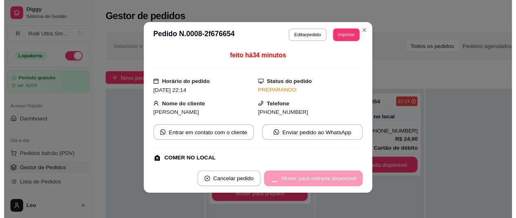
scroll to position [23, 0]
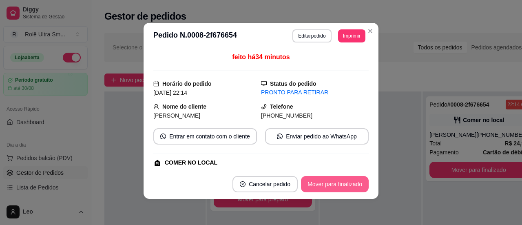
click at [332, 185] on button "Mover para finalizado" at bounding box center [335, 184] width 68 height 16
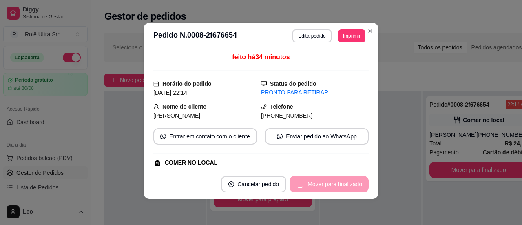
click at [332, 185] on div "Mover para finalizado" at bounding box center [328, 184] width 79 height 16
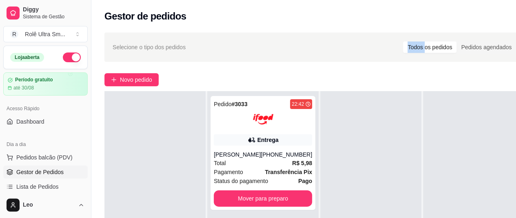
click at [367, 34] on div "Selecione o tipo dos pedidos Todos os pedidos Pedidos agendados" at bounding box center [314, 47] width 420 height 29
click at [48, 30] on div "Rolê Ultra Sm ..." at bounding box center [45, 34] width 40 height 8
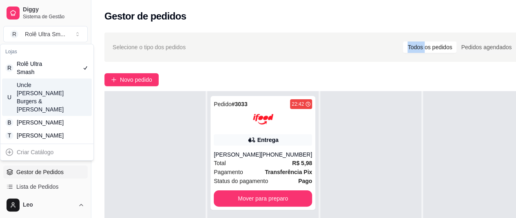
click at [46, 90] on div "[PERSON_NAME] Burgers & [PERSON_NAME]" at bounding box center [35, 97] width 37 height 33
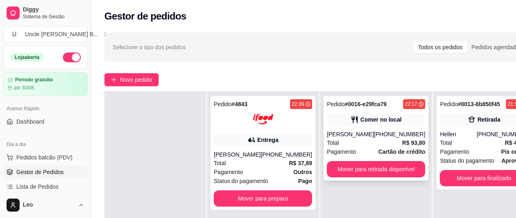
click at [353, 137] on div "Felipe" at bounding box center [349, 134] width 47 height 8
click at [353, 137] on button "Enviar pedido ao WhatsApp" at bounding box center [314, 138] width 102 height 16
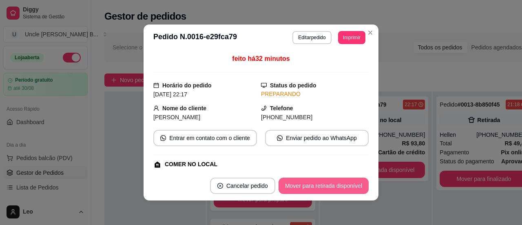
click at [312, 188] on button "Mover para retirada disponível" at bounding box center [323, 185] width 90 height 16
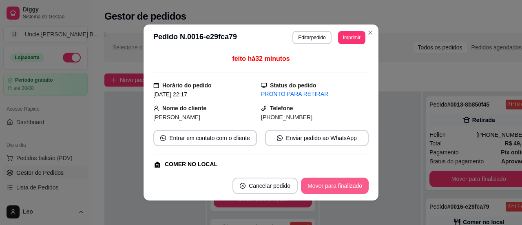
click at [328, 186] on button "Mover para finalizado" at bounding box center [335, 185] width 68 height 16
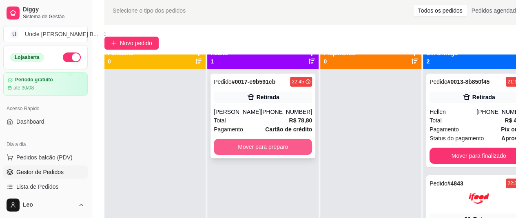
scroll to position [0, 0]
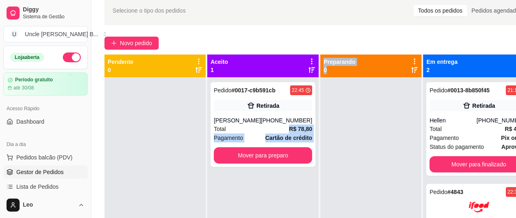
drag, startPoint x: 259, startPoint y: 126, endPoint x: 351, endPoint y: 141, distance: 93.0
click at [351, 141] on div "Pendente 0 Aceito 1 Pedido # 0017-c9b591cb 22:45 Retirada Leonardo Trevisan (15…" at bounding box center [319, 164] width 430 height 218
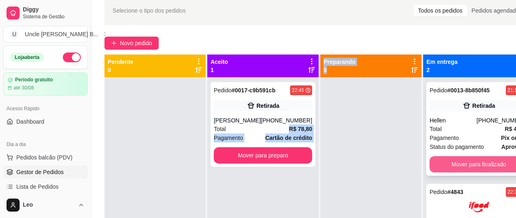
click at [440, 172] on button "Mover para finalizado" at bounding box center [478, 165] width 98 height 16
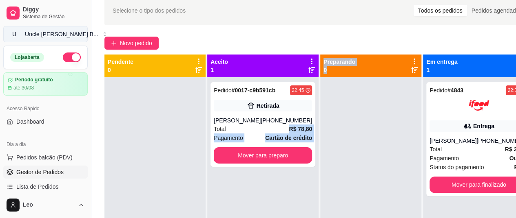
click at [61, 32] on div "Uncle Leo’s B ..." at bounding box center [61, 34] width 73 height 8
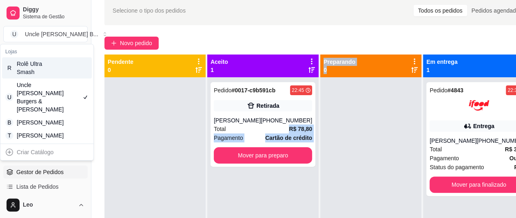
click at [44, 66] on div "Rolê Ultra Smash" at bounding box center [35, 68] width 37 height 16
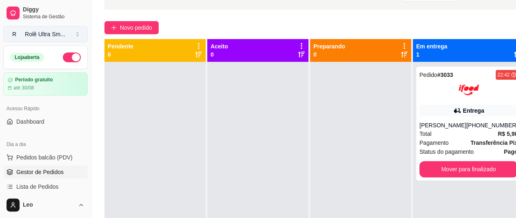
click at [51, 37] on div "Rolê Ultra Sm ..." at bounding box center [45, 34] width 40 height 8
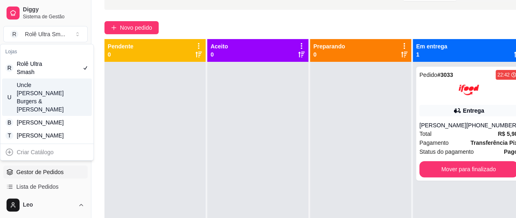
click at [33, 92] on div "[PERSON_NAME] Burgers & [PERSON_NAME]" at bounding box center [35, 97] width 37 height 33
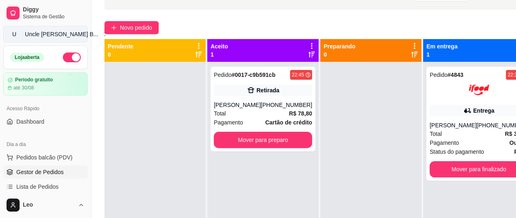
click at [38, 35] on div "Uncle Leo’s B ..." at bounding box center [61, 34] width 73 height 8
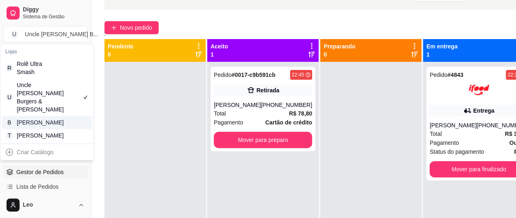
click at [32, 119] on div "[PERSON_NAME]" at bounding box center [35, 123] width 37 height 8
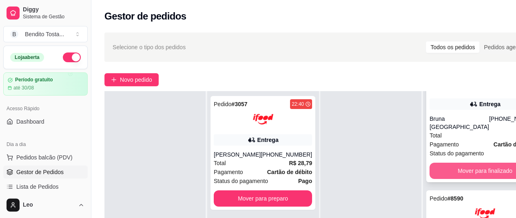
scroll to position [130, 0]
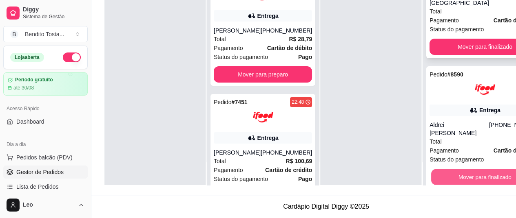
click at [450, 91] on div "Pedido # 8590 22:30 Entrega Aldrei Fernando Seraphim (08) 00711-8080 Total R$ 4…" at bounding box center [484, 127] width 117 height 122
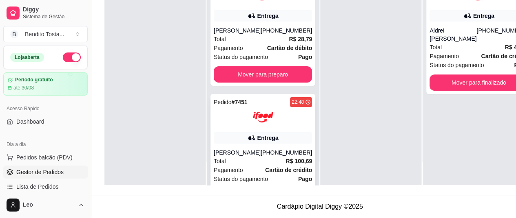
scroll to position [0, 0]
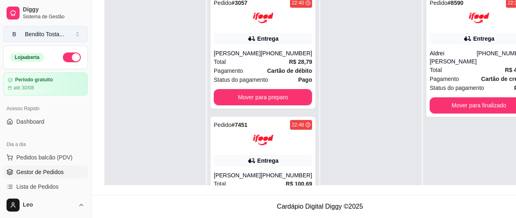
click at [35, 33] on div "Bendito Tosta ..." at bounding box center [44, 34] width 39 height 8
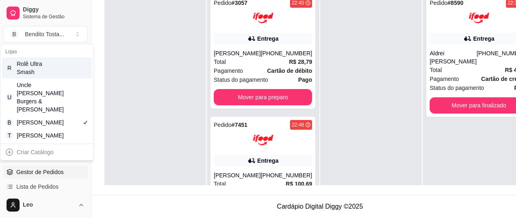
click at [55, 74] on div "R Rolê Ultra Smash" at bounding box center [47, 67] width 90 height 21
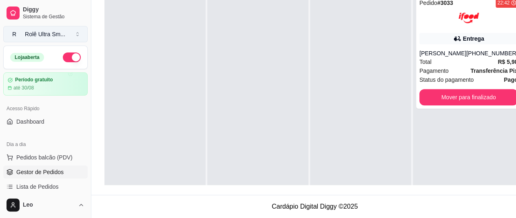
click at [51, 35] on div "Rolê Ultra Sm ..." at bounding box center [45, 34] width 40 height 8
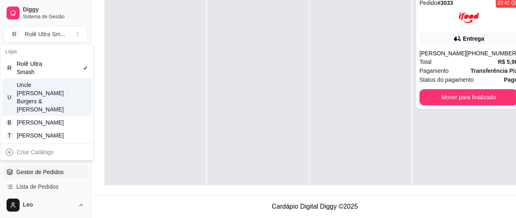
drag, startPoint x: 35, startPoint y: 92, endPoint x: 24, endPoint y: 92, distance: 10.6
click at [24, 92] on div "[PERSON_NAME] Burgers & [PERSON_NAME]" at bounding box center [35, 97] width 37 height 33
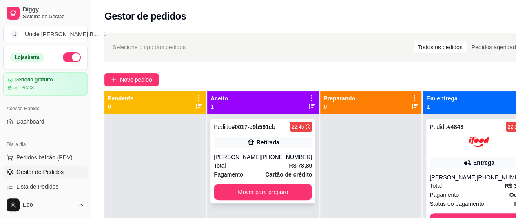
click at [226, 152] on div "Pedido # 0017-c9b591cb 22:45 Retirada Leonardo Trevisan (15) 98176-7117 Total R…" at bounding box center [262, 161] width 105 height 85
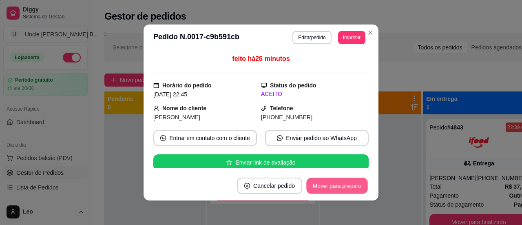
click at [321, 188] on button "Mover para preparo" at bounding box center [336, 186] width 61 height 16
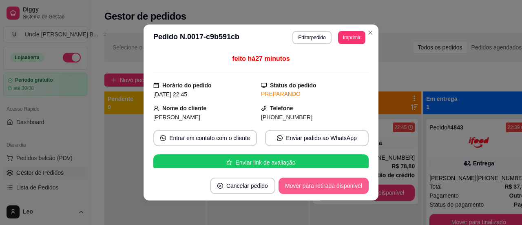
click at [337, 182] on button "Mover para retirada disponível" at bounding box center [323, 185] width 90 height 16
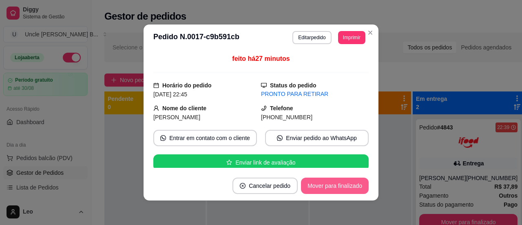
click at [335, 182] on button "Mover para finalizado" at bounding box center [335, 185] width 68 height 16
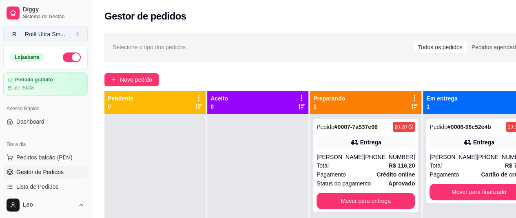
click at [58, 37] on div "Rolê Ultra Sm ..." at bounding box center [45, 34] width 40 height 8
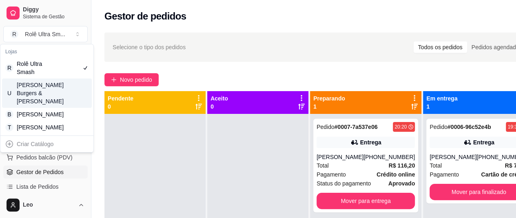
click at [40, 79] on div "U [PERSON_NAME] Burgers & [PERSON_NAME]" at bounding box center [47, 93] width 90 height 29
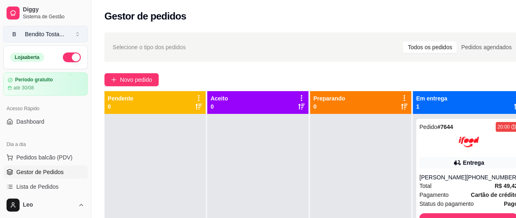
click at [44, 30] on div "Bendito Tosta ..." at bounding box center [44, 34] width 39 height 8
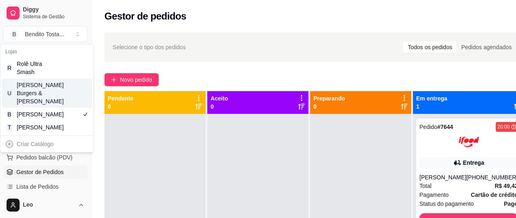
click at [34, 102] on div "[PERSON_NAME] Burgers & [PERSON_NAME]" at bounding box center [35, 93] width 37 height 24
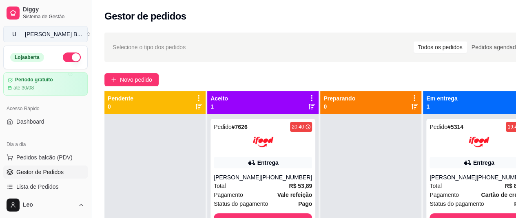
click at [50, 34] on div "[PERSON_NAME] B ..." at bounding box center [53, 34] width 57 height 8
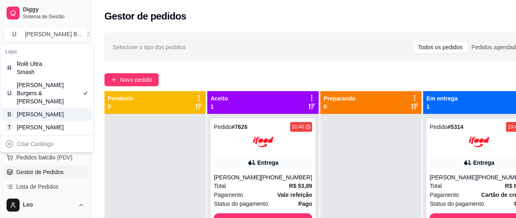
click at [39, 113] on div "[PERSON_NAME]" at bounding box center [35, 114] width 37 height 8
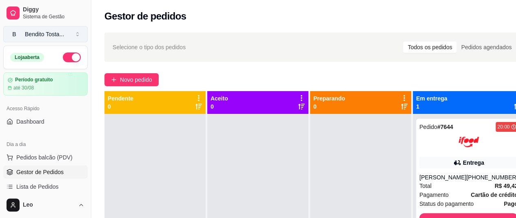
click at [52, 34] on div "Bendito Tosta ..." at bounding box center [44, 34] width 39 height 8
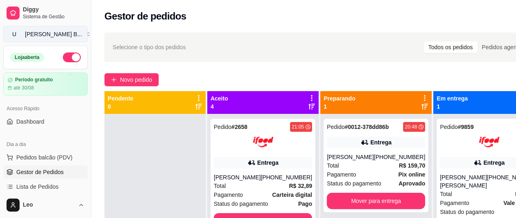
click at [45, 36] on div "[PERSON_NAME] B ..." at bounding box center [53, 34] width 57 height 8
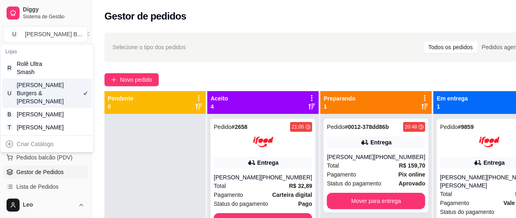
click at [44, 93] on div "[PERSON_NAME] Burgers & [PERSON_NAME]" at bounding box center [35, 93] width 37 height 24
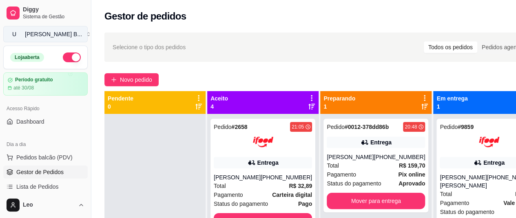
click at [47, 37] on div "[PERSON_NAME] B ..." at bounding box center [53, 34] width 57 height 8
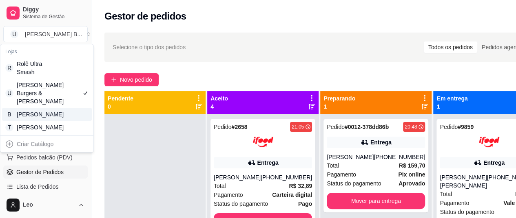
click at [41, 119] on div "[PERSON_NAME]" at bounding box center [35, 114] width 37 height 8
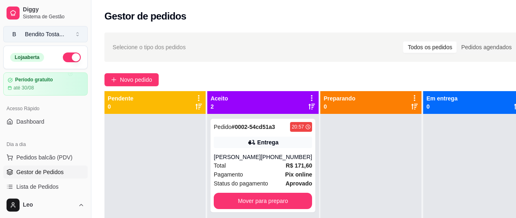
click at [49, 33] on div "Bendito Tosta ..." at bounding box center [44, 34] width 39 height 8
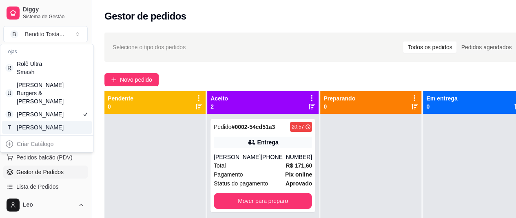
click at [40, 132] on div "[PERSON_NAME]" at bounding box center [35, 127] width 37 height 8
